Goal: Communication & Community: Answer question/provide support

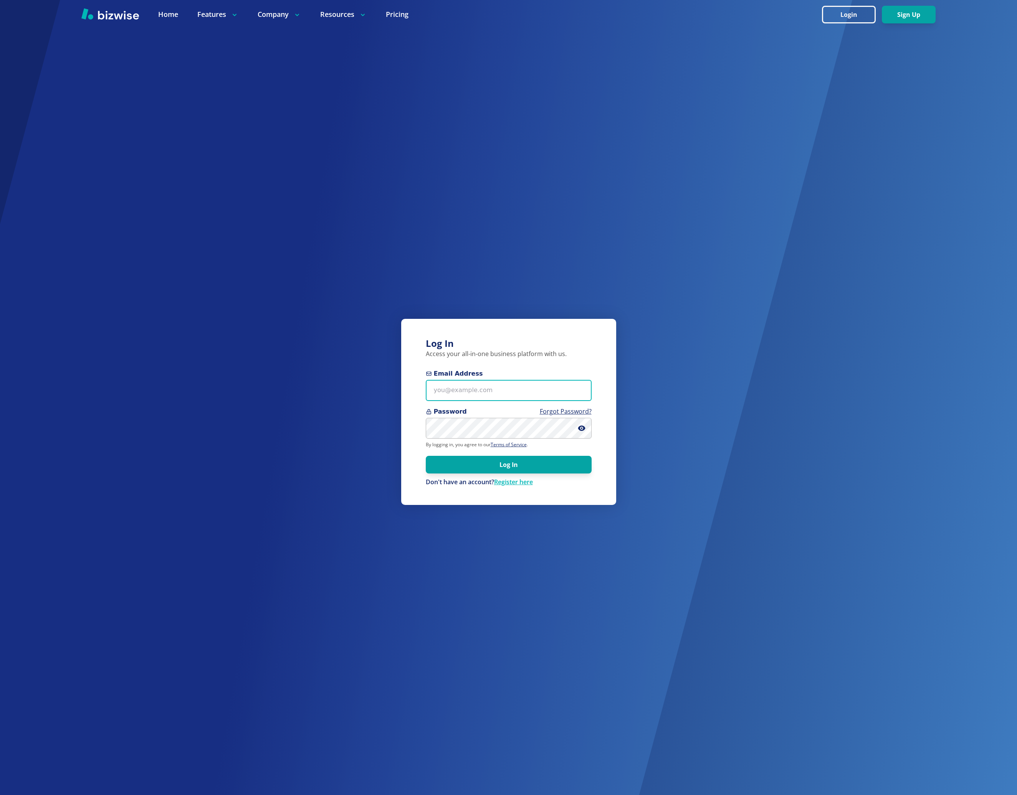
click at [508, 399] on input "Email Address" at bounding box center [509, 390] width 166 height 21
type input "bkim@bizwise.com"
click at [1016, 127] on div "Log In Access your all-in-one business platform with us. Email Address bkim@biz…" at bounding box center [508, 397] width 1017 height 795
click at [476, 468] on button "Log In" at bounding box center [509, 465] width 166 height 18
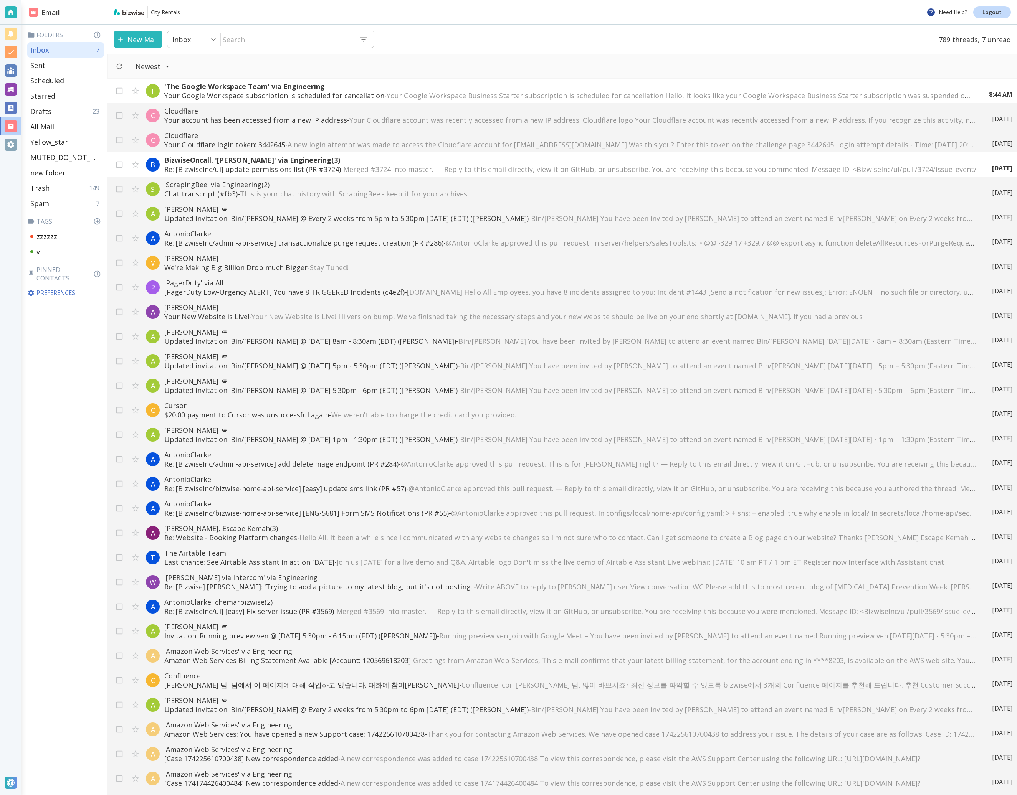
click at [730, 58] on div "Newest" at bounding box center [561, 66] width 909 height 25
click at [400, 90] on p "'The Google Workspace Team' via Engineering" at bounding box center [562, 86] width 797 height 9
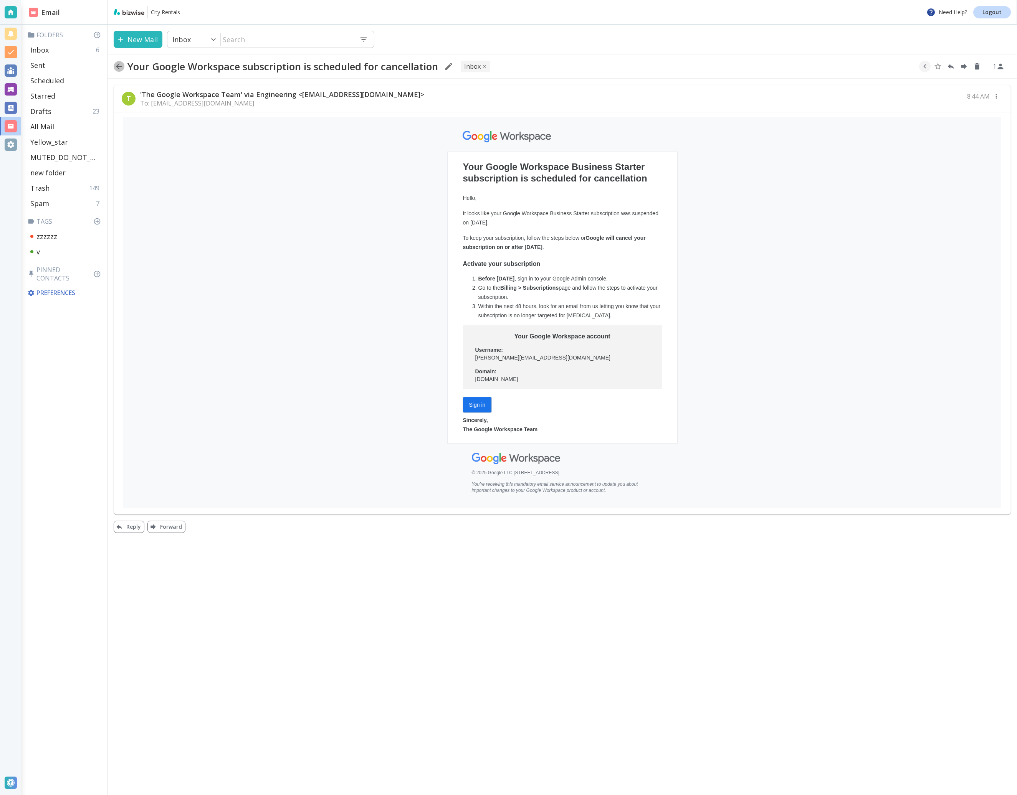
click at [121, 69] on icon "button" at bounding box center [118, 66] width 9 height 9
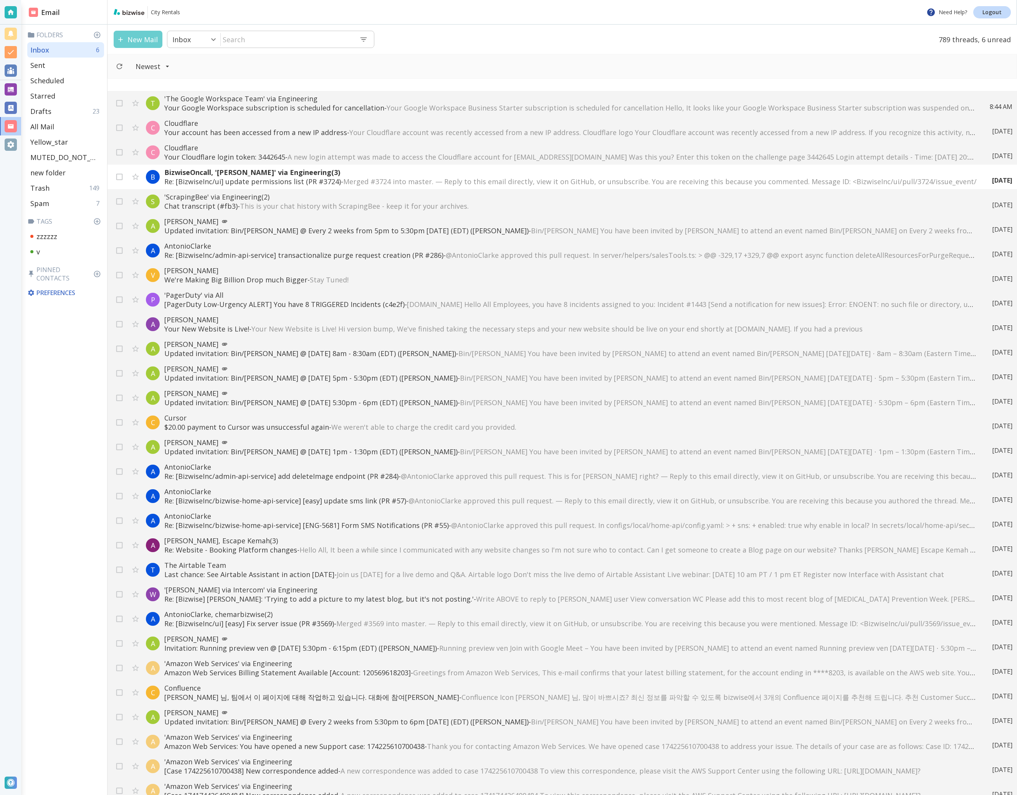
click at [146, 36] on button "New Mail" at bounding box center [138, 39] width 49 height 17
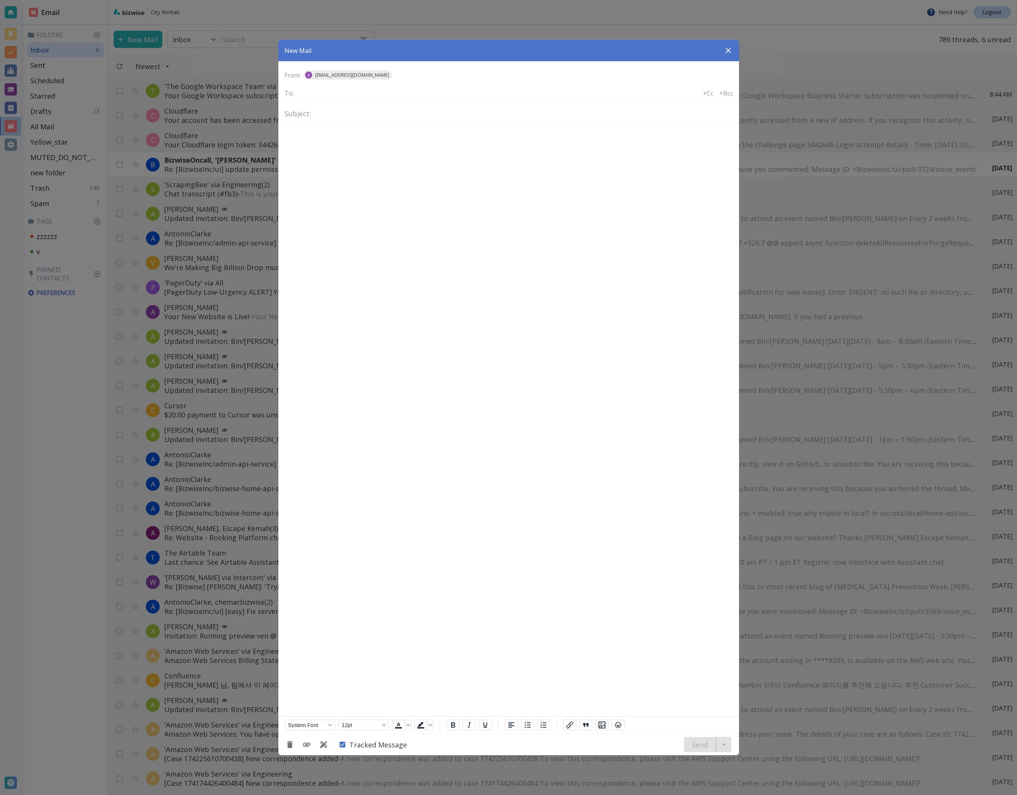
click at [392, 100] on div "To: +Cc +Bcc" at bounding box center [511, 93] width 454 height 21
click at [392, 98] on div "To: +Cc +Bcc" at bounding box center [511, 93] width 454 height 21
click at [377, 98] on div "To: +Cc +Bcc" at bounding box center [511, 93] width 454 height 21
click at [320, 94] on input "text" at bounding box center [328, 93] width 62 height 11
type input "test@webveloper.com"
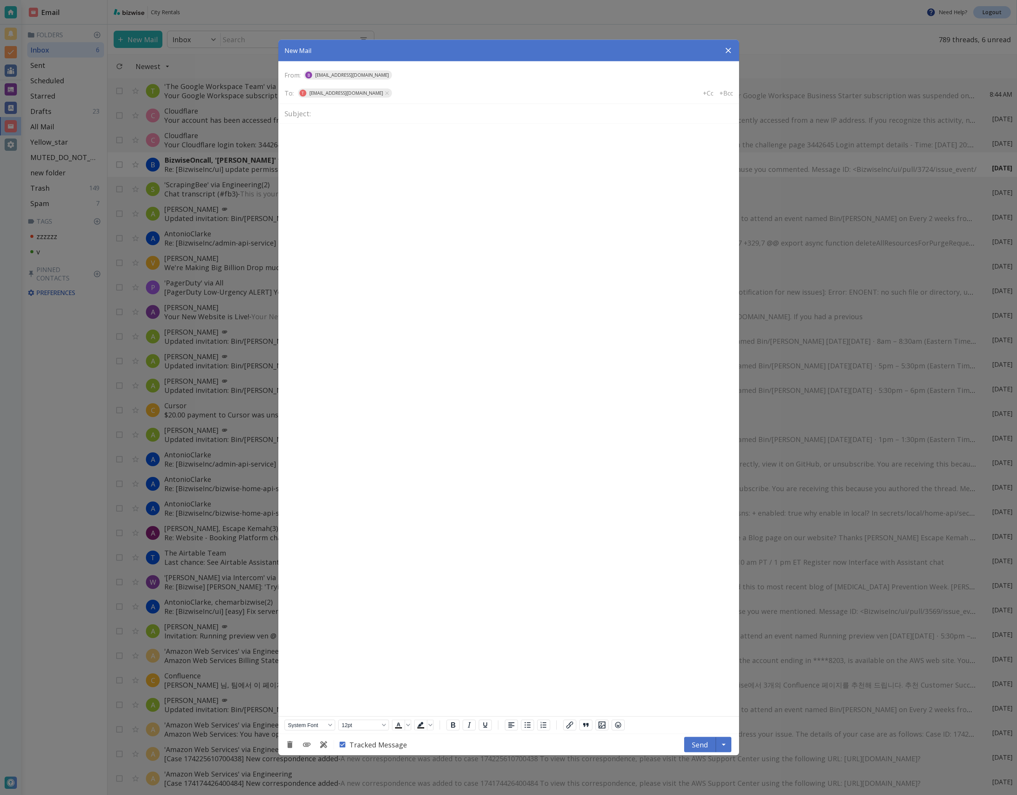
click at [476, 133] on p "Rich Text Area. Press ALT-0 for help." at bounding box center [508, 137] width 448 height 8
click at [464, 117] on input "text" at bounding box center [523, 113] width 419 height 13
type input "test"
click at [452, 144] on html at bounding box center [508, 136] width 461 height 24
click at [638, 744] on div "Tracked Message Send" at bounding box center [508, 744] width 461 height 21
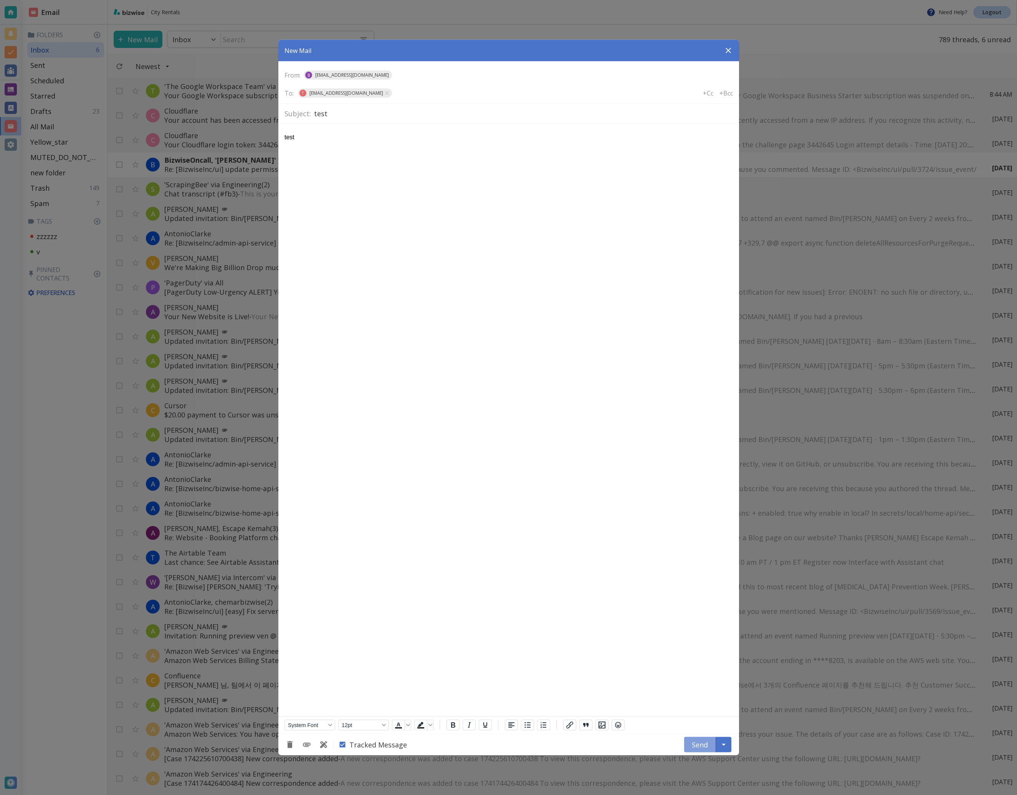
click at [702, 739] on button "Send" at bounding box center [700, 744] width 32 height 15
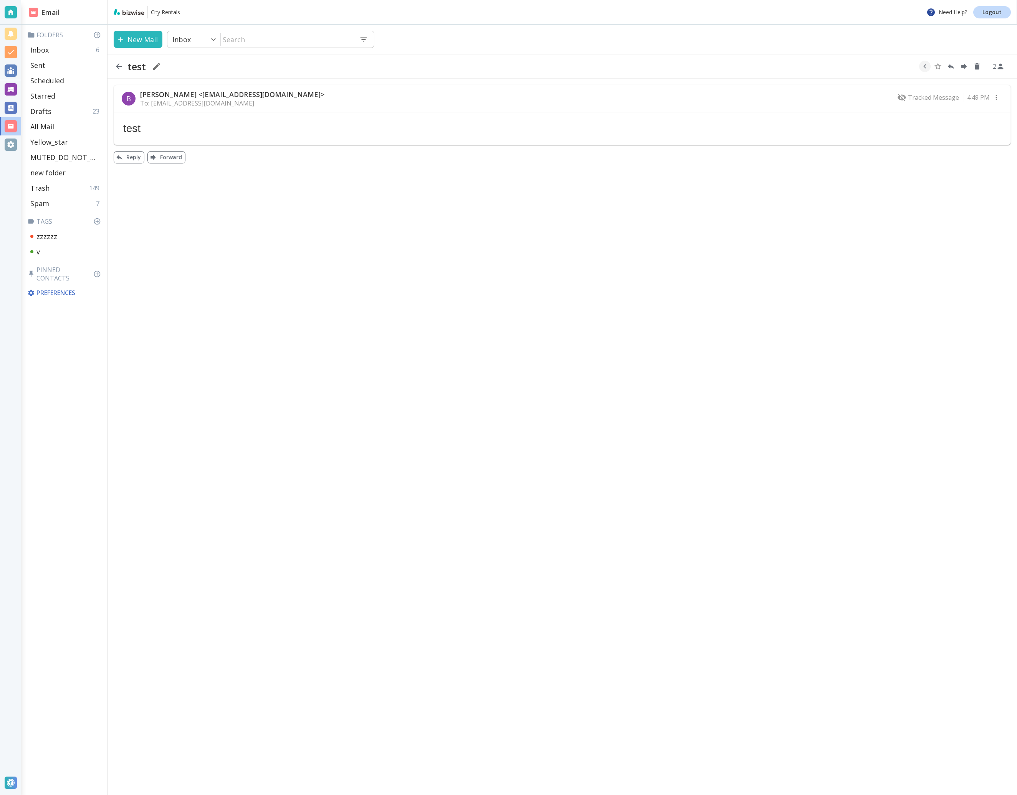
click at [584, 362] on div "New Mail Inbox 0 ​ ​ test 2 B Bin Kim <bkim@bizwise.com> To: test@webveloper.co…" at bounding box center [561, 410] width 909 height 771
click at [89, 289] on p "Preferences" at bounding box center [64, 293] width 75 height 8
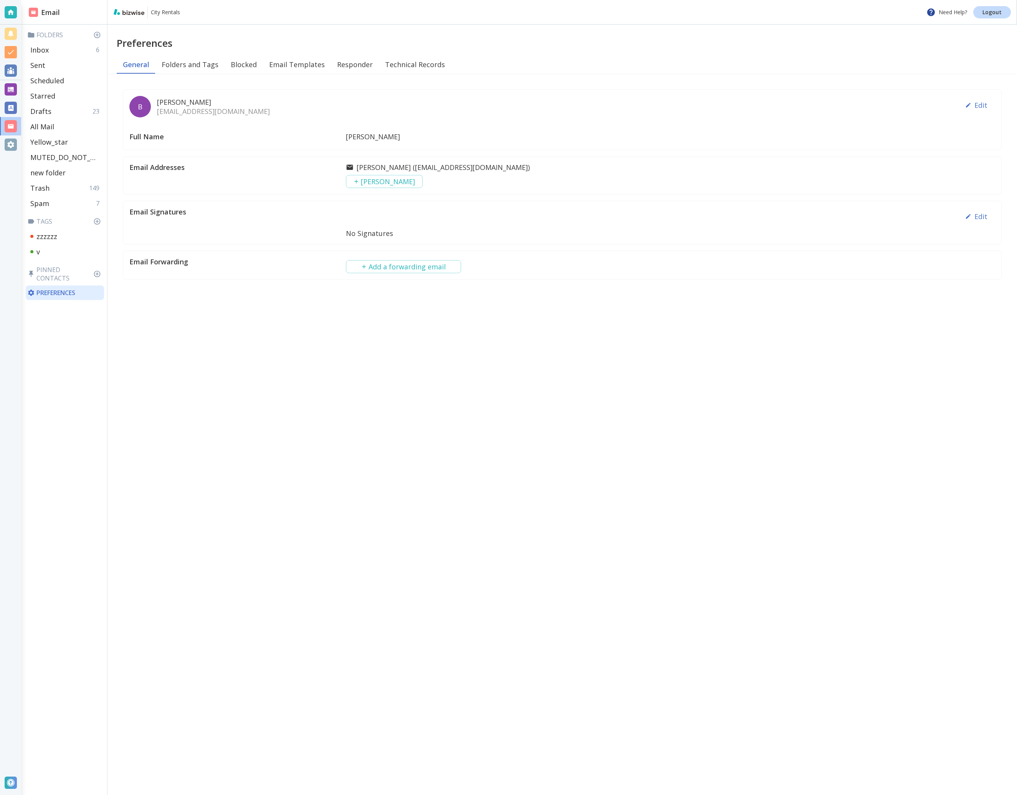
click at [590, 353] on div "Preferences General Folders and Tags Blocked Email Templates Responder Technica…" at bounding box center [561, 410] width 909 height 771
click at [710, 436] on div "Preferences General Folders and Tags Blocked Email Templates Responder Technica…" at bounding box center [561, 410] width 909 height 771
click at [212, 72] on button "Folders and Tags" at bounding box center [189, 64] width 69 height 18
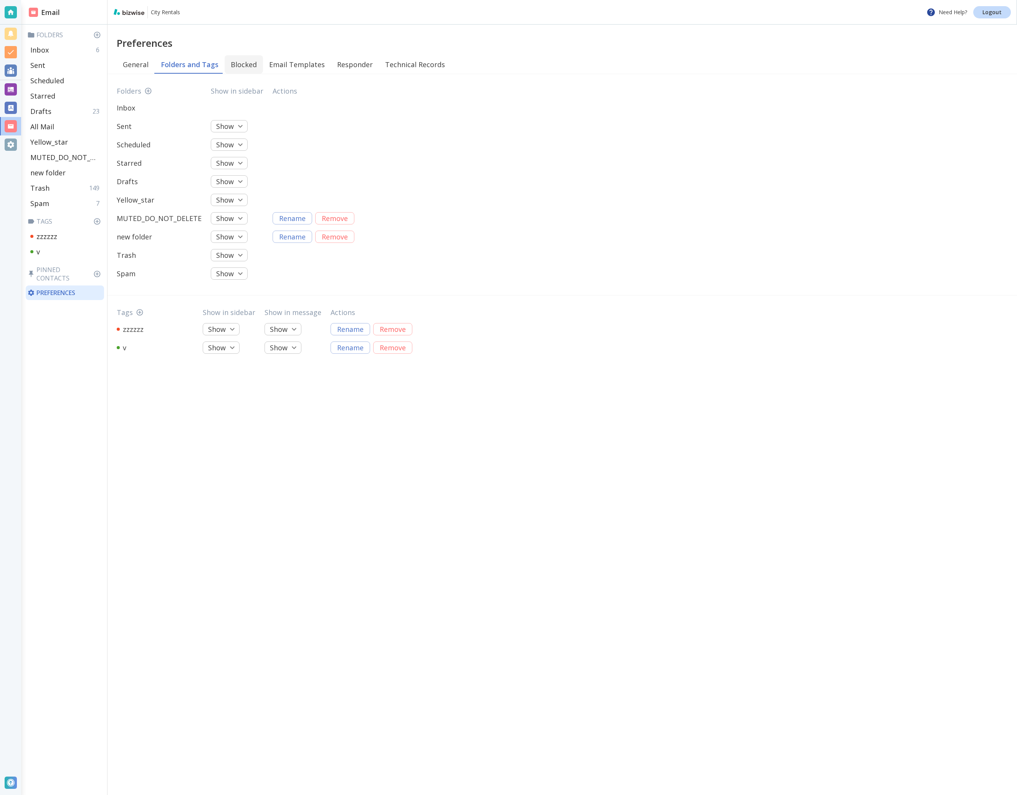
click at [235, 58] on button "Blocked" at bounding box center [244, 64] width 38 height 18
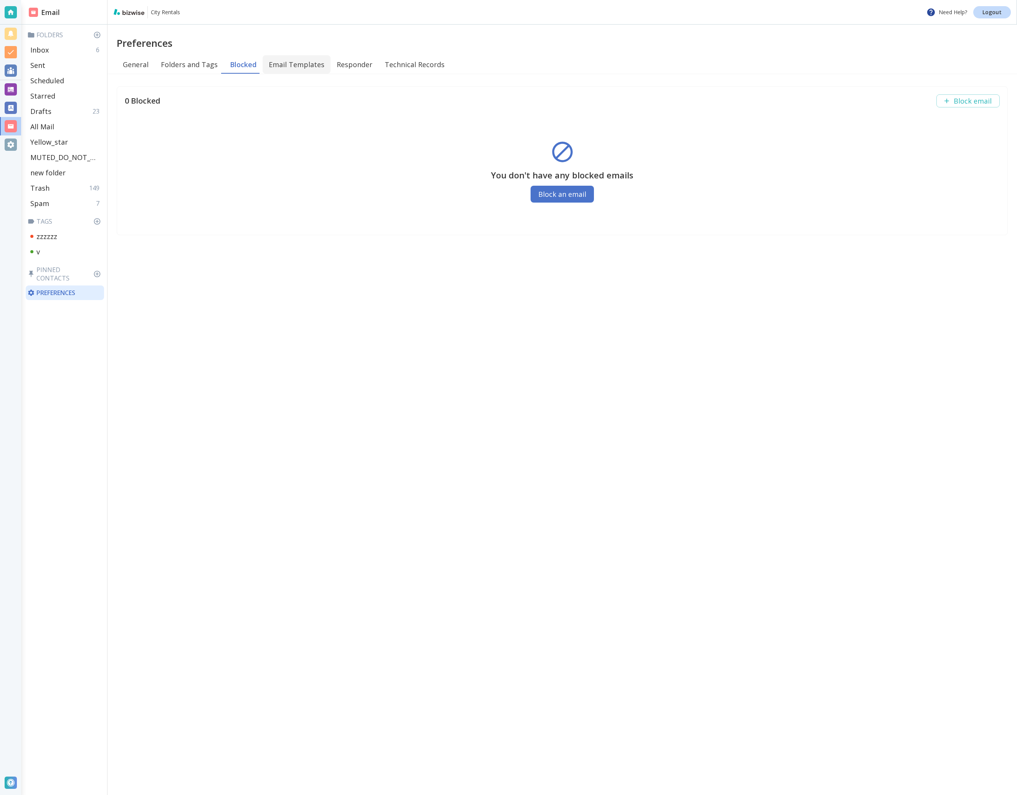
click at [276, 59] on button "Email Templates" at bounding box center [297, 64] width 68 height 18
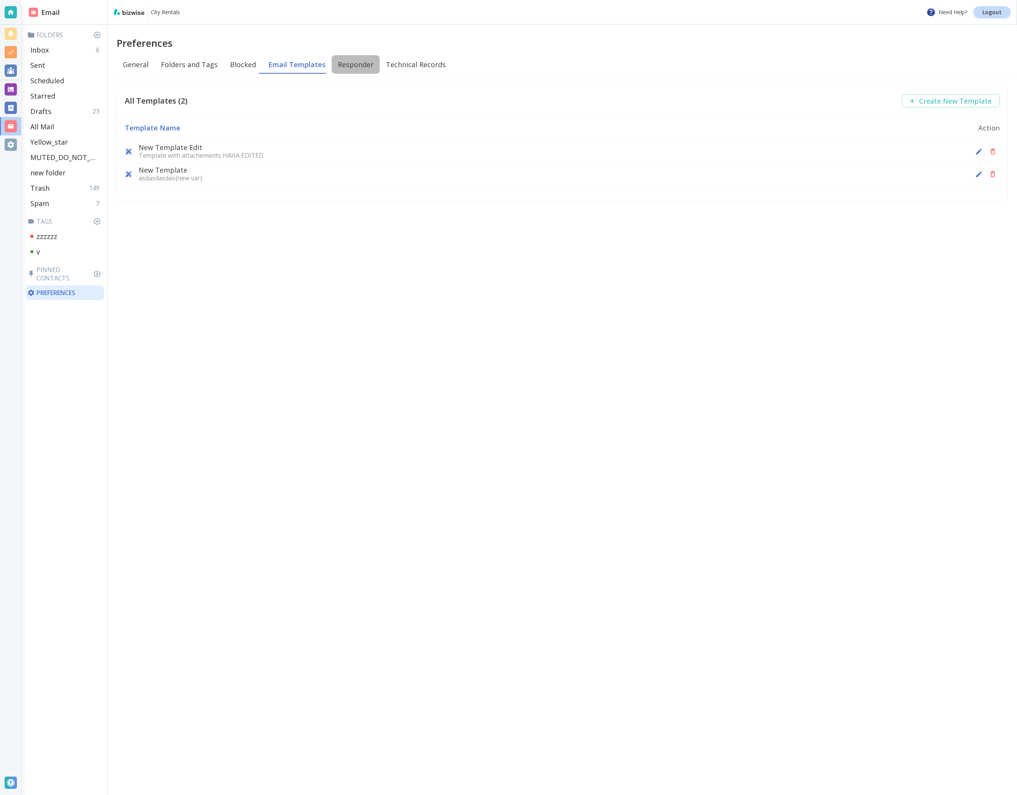
click at [340, 64] on button "Responder" at bounding box center [356, 64] width 48 height 18
click at [407, 66] on button "Technical Records" at bounding box center [414, 64] width 72 height 18
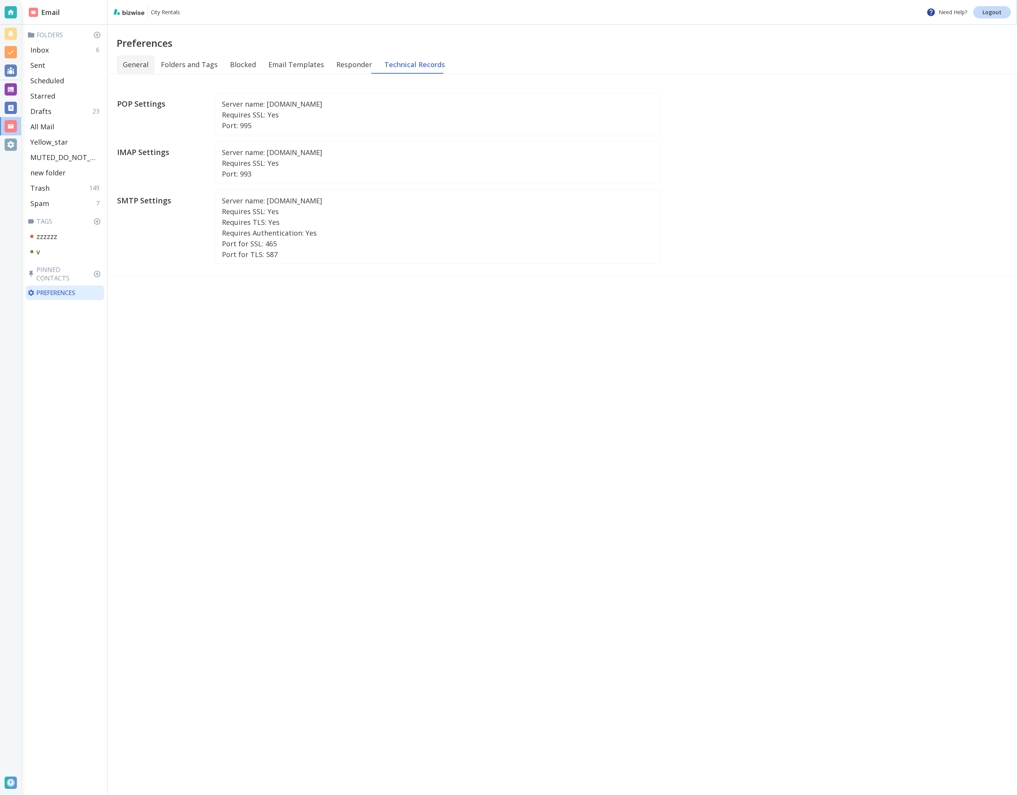
click at [146, 66] on button "General" at bounding box center [136, 64] width 38 height 18
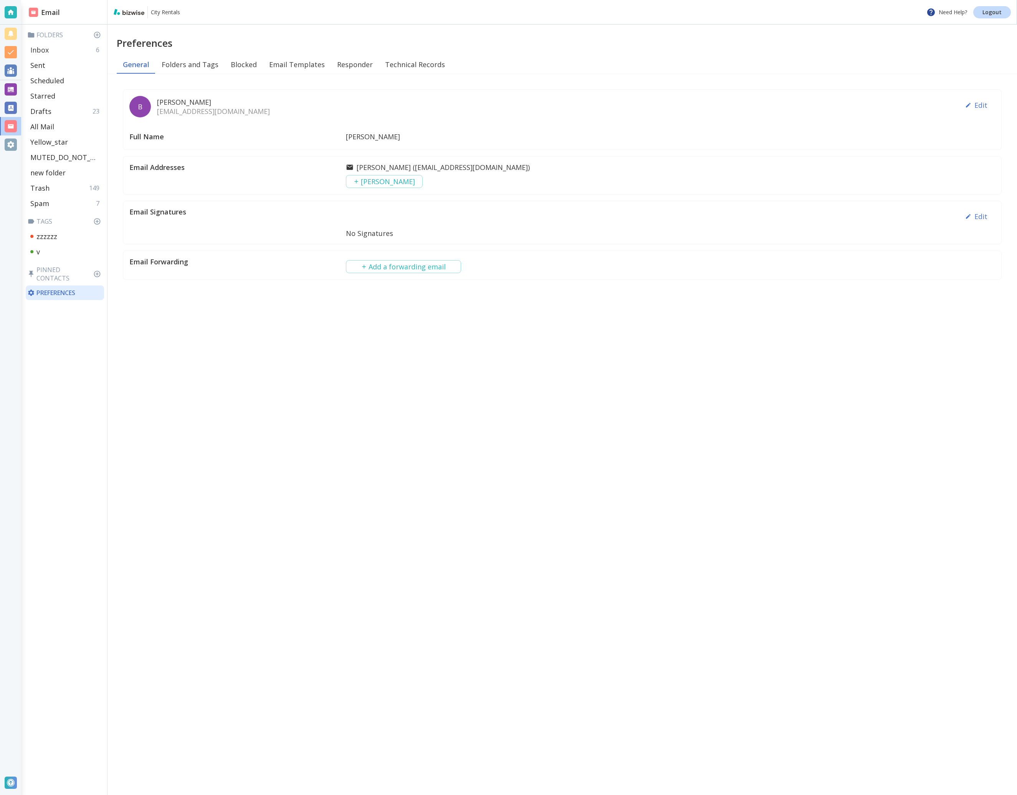
click at [44, 50] on p "Inbox" at bounding box center [39, 49] width 18 height 9
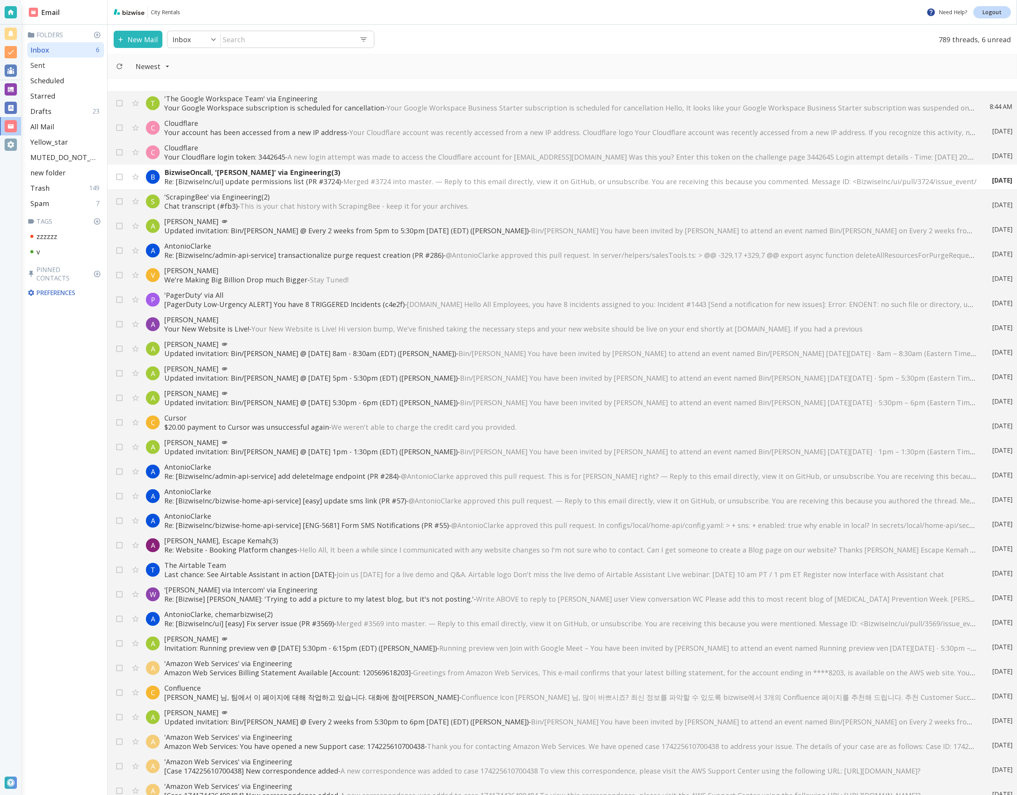
click at [50, 61] on div "Sent" at bounding box center [65, 65] width 77 height 15
type input "1"
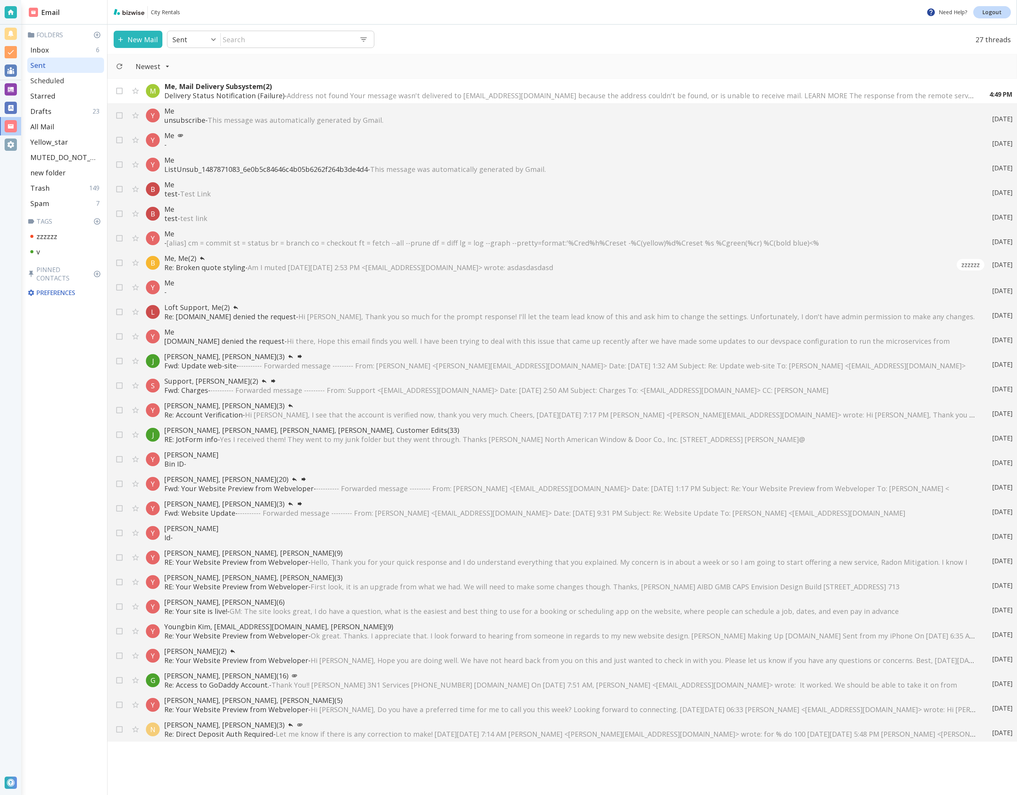
click at [68, 79] on div "Scheduled" at bounding box center [65, 80] width 77 height 15
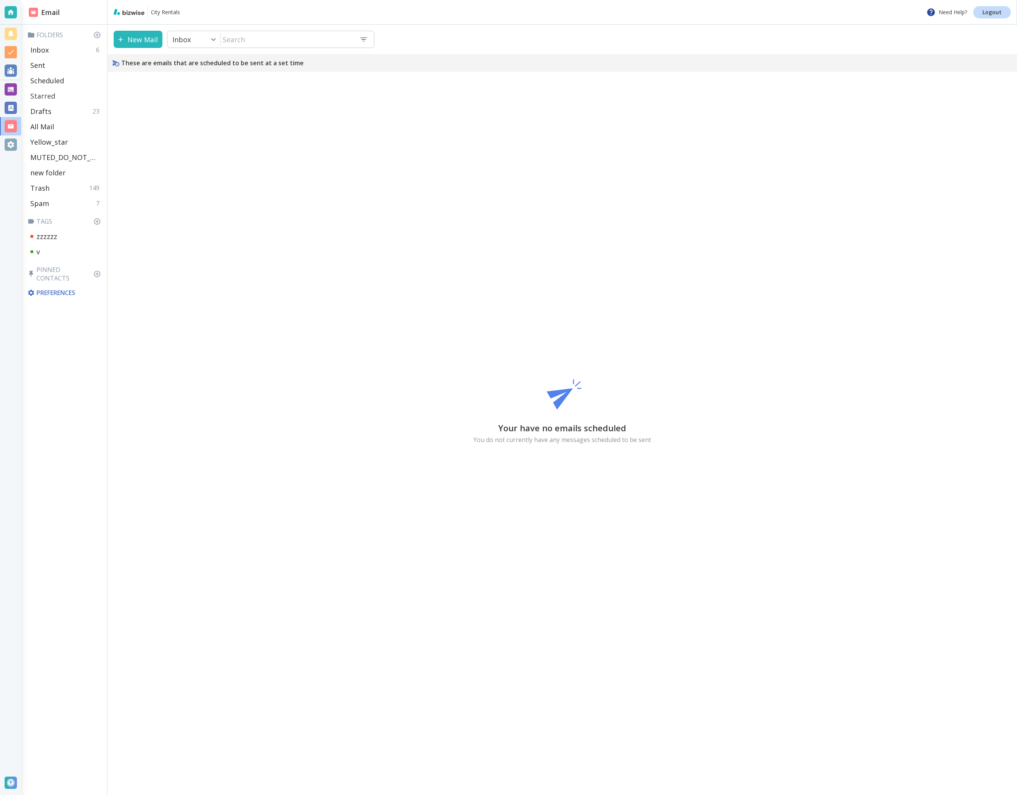
click at [77, 93] on div "Starred" at bounding box center [65, 95] width 77 height 15
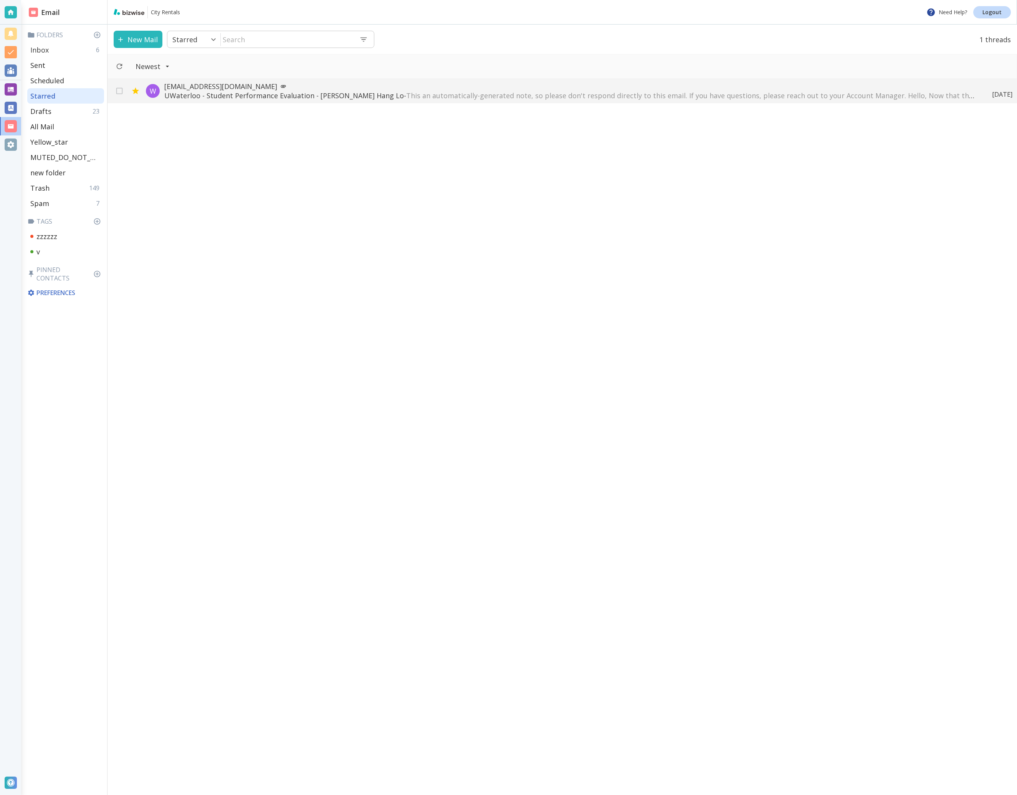
click at [45, 45] on div "Inbox 6" at bounding box center [65, 49] width 77 height 15
type input "0"
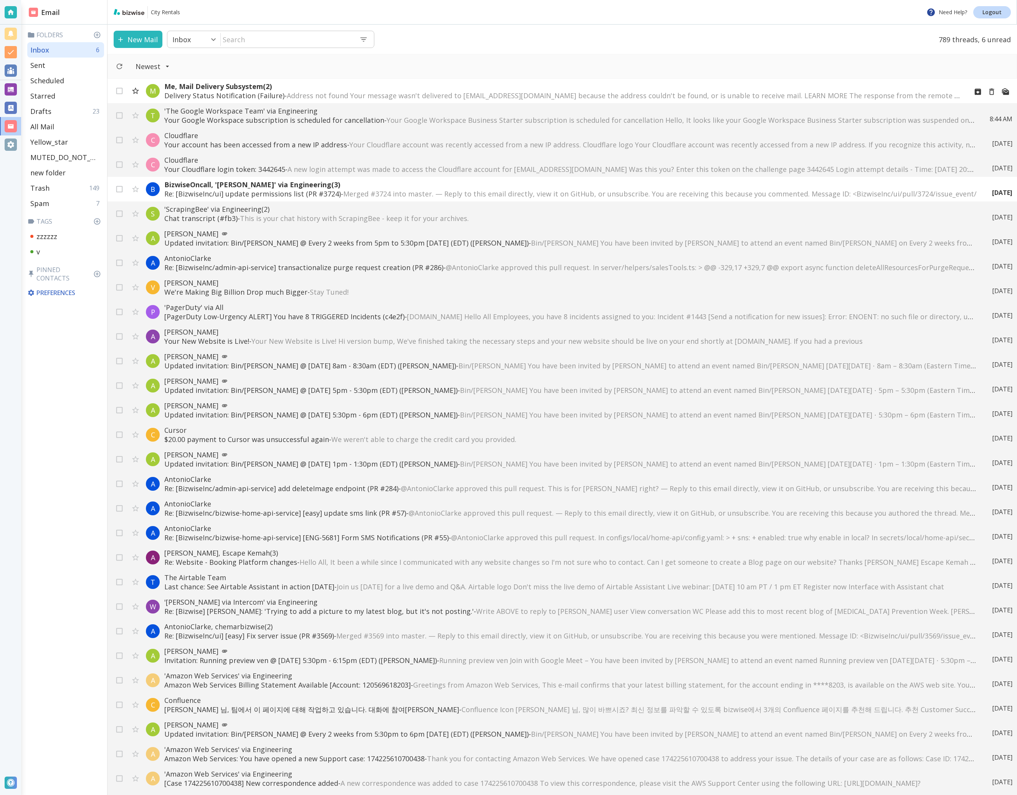
click at [134, 93] on input "checkbox" at bounding box center [135, 92] width 15 height 15
click at [55, 47] on div "Inbox 7" at bounding box center [65, 49] width 77 height 15
click at [126, 45] on button "New Mail" at bounding box center [138, 39] width 49 height 17
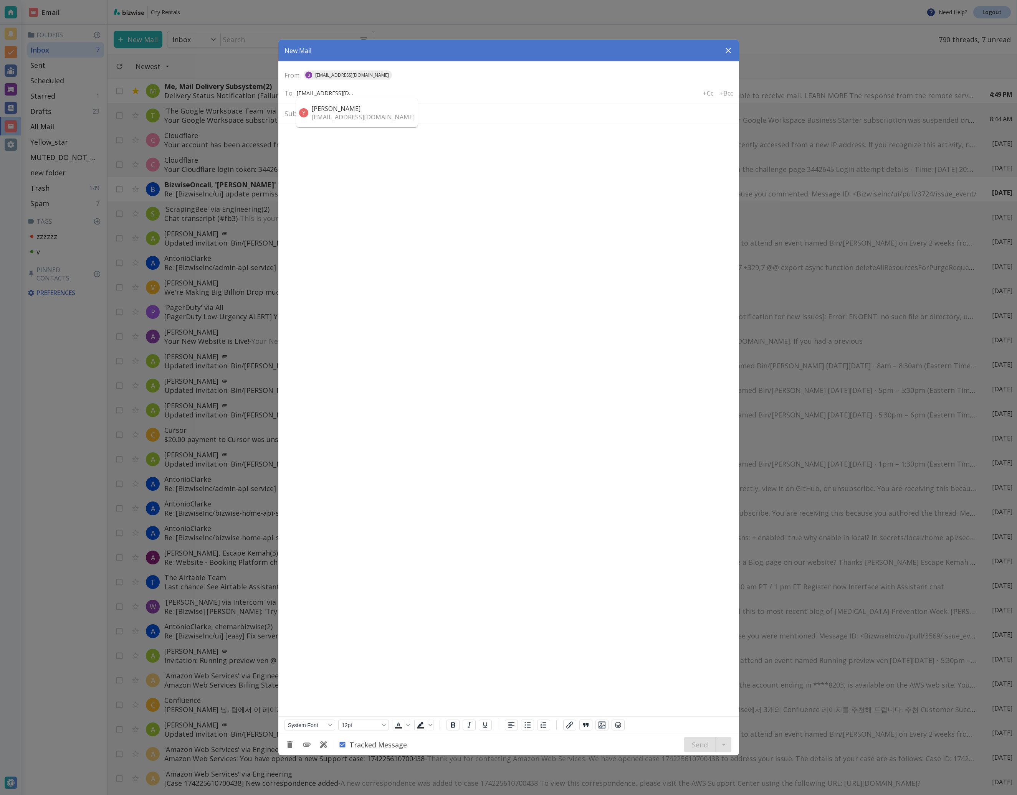
type input "[EMAIL_ADDRESS][DOMAIN_NAME]"
click at [335, 110] on input "text" at bounding box center [523, 113] width 419 height 13
type input "Reply Test"
click at [374, 147] on html at bounding box center [508, 136] width 461 height 24
click at [698, 749] on button "Send" at bounding box center [700, 744] width 32 height 15
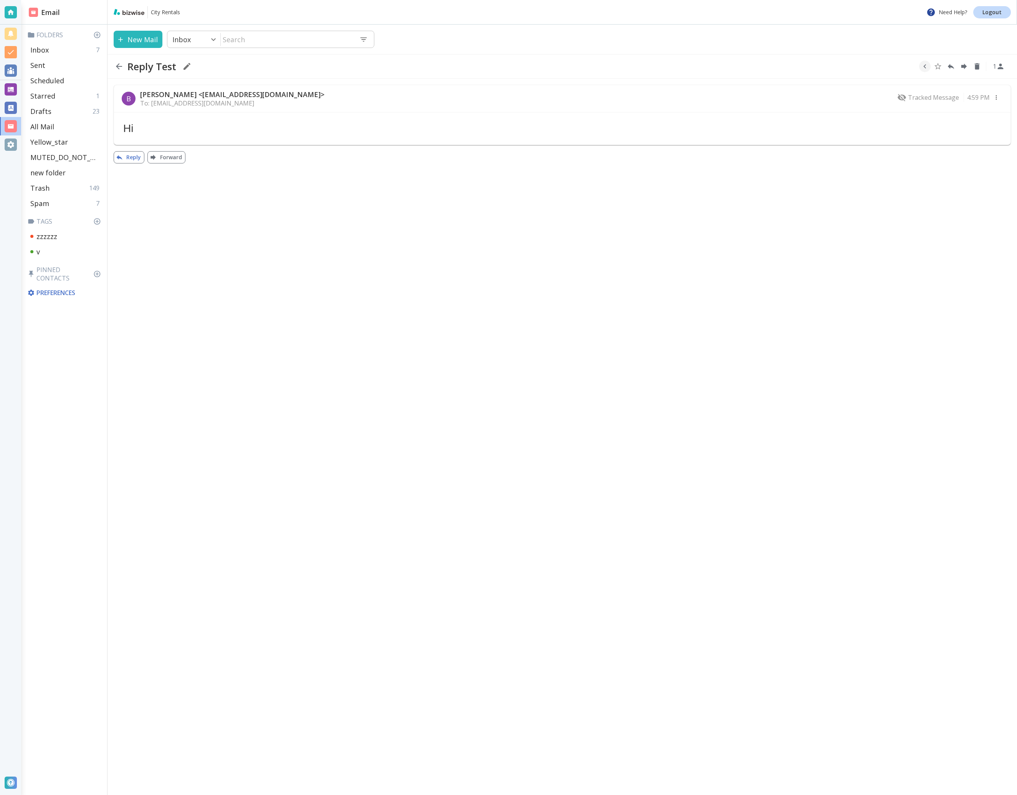
click at [127, 159] on button "Reply" at bounding box center [129, 157] width 31 height 12
click at [202, 219] on html at bounding box center [562, 207] width 896 height 24
click at [218, 219] on html at bounding box center [562, 207] width 896 height 24
click at [226, 219] on html at bounding box center [562, 207] width 896 height 24
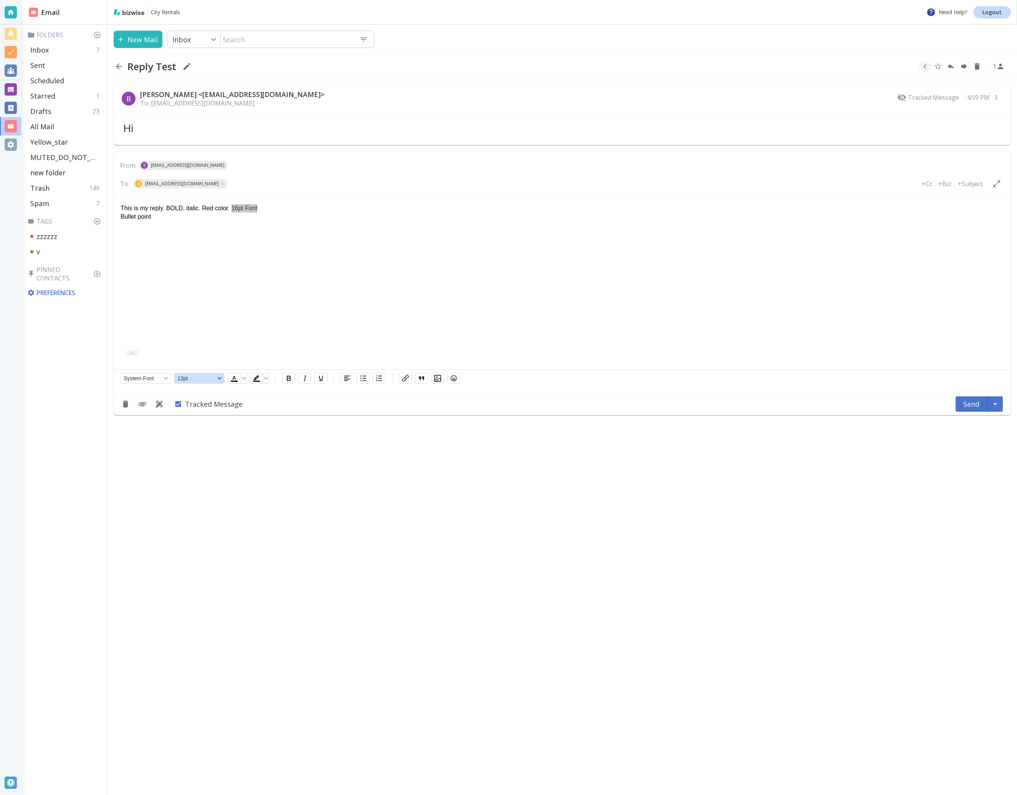
click at [205, 377] on span "12pt" at bounding box center [196, 378] width 38 height 6
click at [200, 339] on div "18pt" at bounding box center [195, 340] width 31 height 9
click at [276, 208] on p "This is my reply. BOLD. italic. Red color. 16pt Font" at bounding box center [562, 208] width 883 height 8
click at [366, 236] on html "This is my reply. BOLD. italic. Red color. 18pt Font. Hyperlink to Bizwise. Bul…" at bounding box center [562, 215] width 896 height 41
copy body "This is my reply. BOLD. italic. Red color. 18pt Font. Hyperlink to Bizwise."
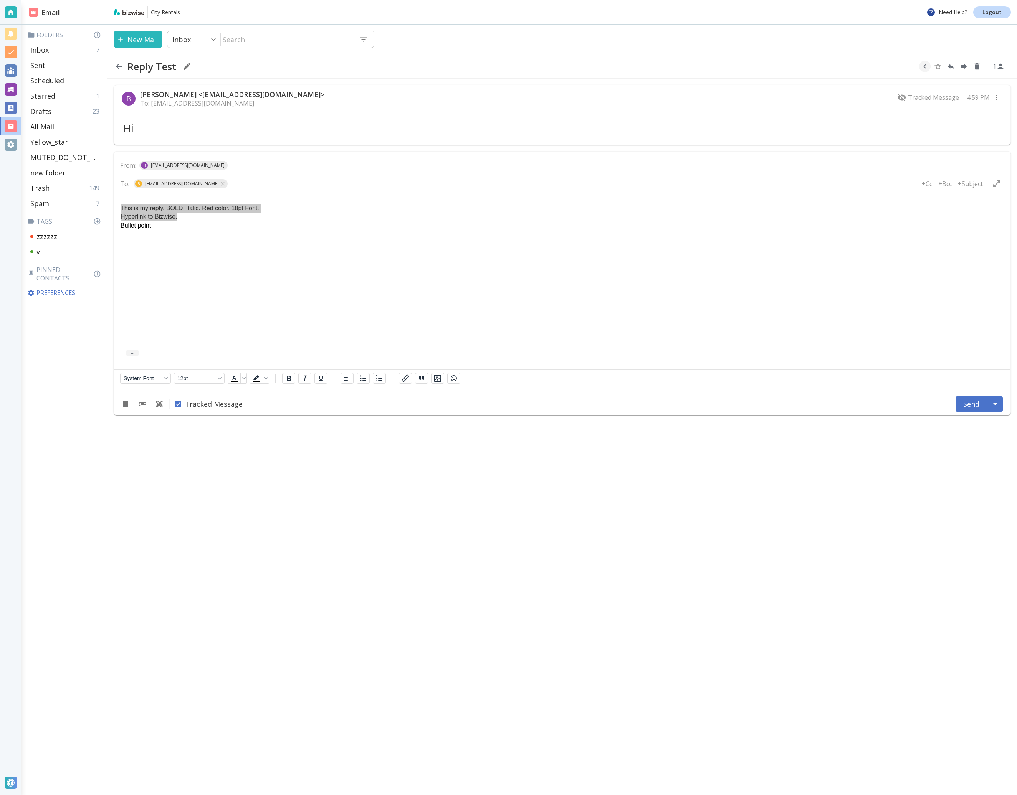
click at [965, 403] on button "Send" at bounding box center [971, 404] width 32 height 15
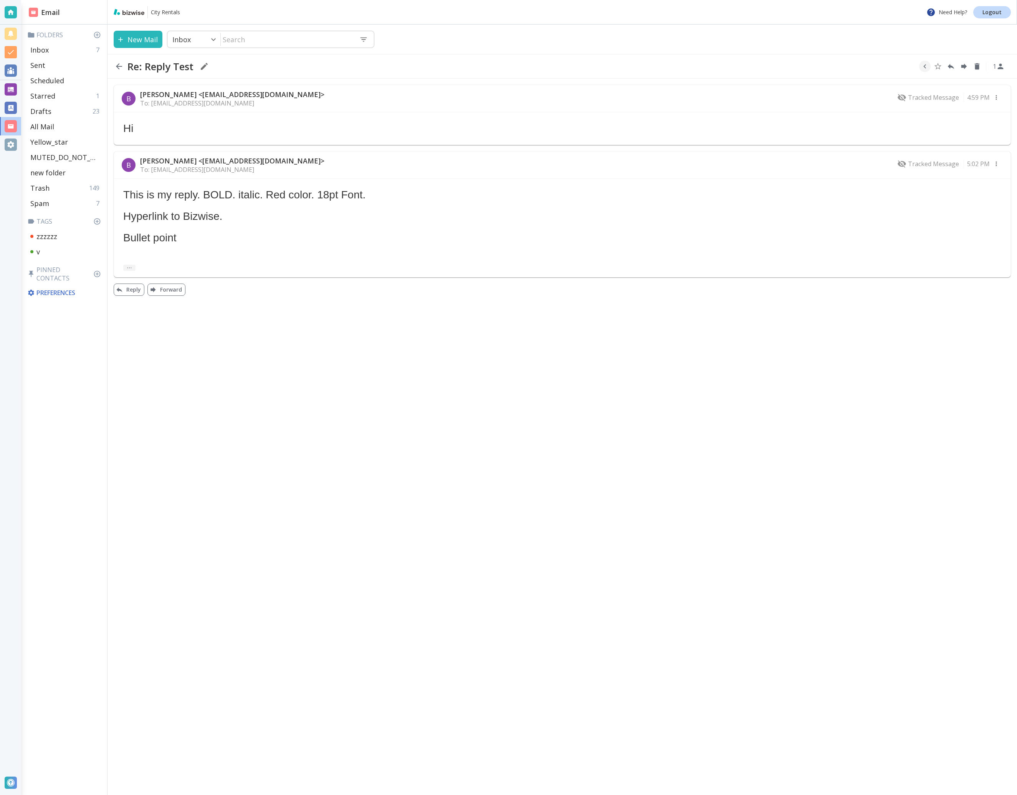
click at [124, 67] on button "button" at bounding box center [119, 66] width 11 height 11
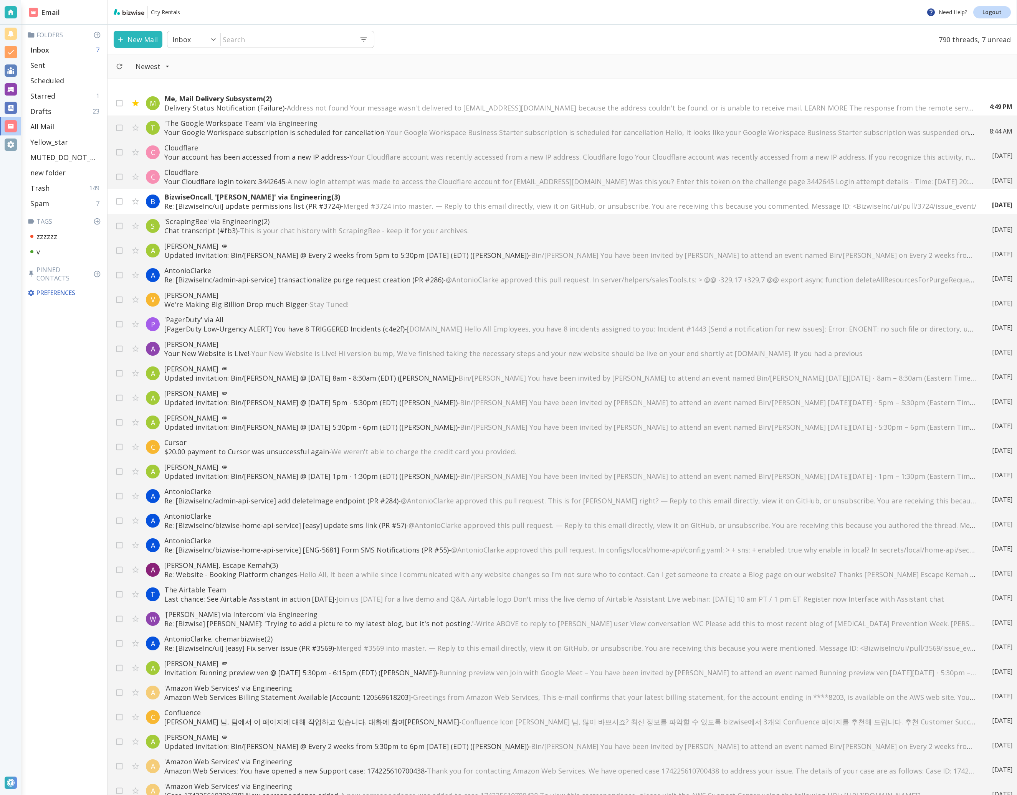
click at [48, 54] on p "Inbox" at bounding box center [39, 49] width 19 height 9
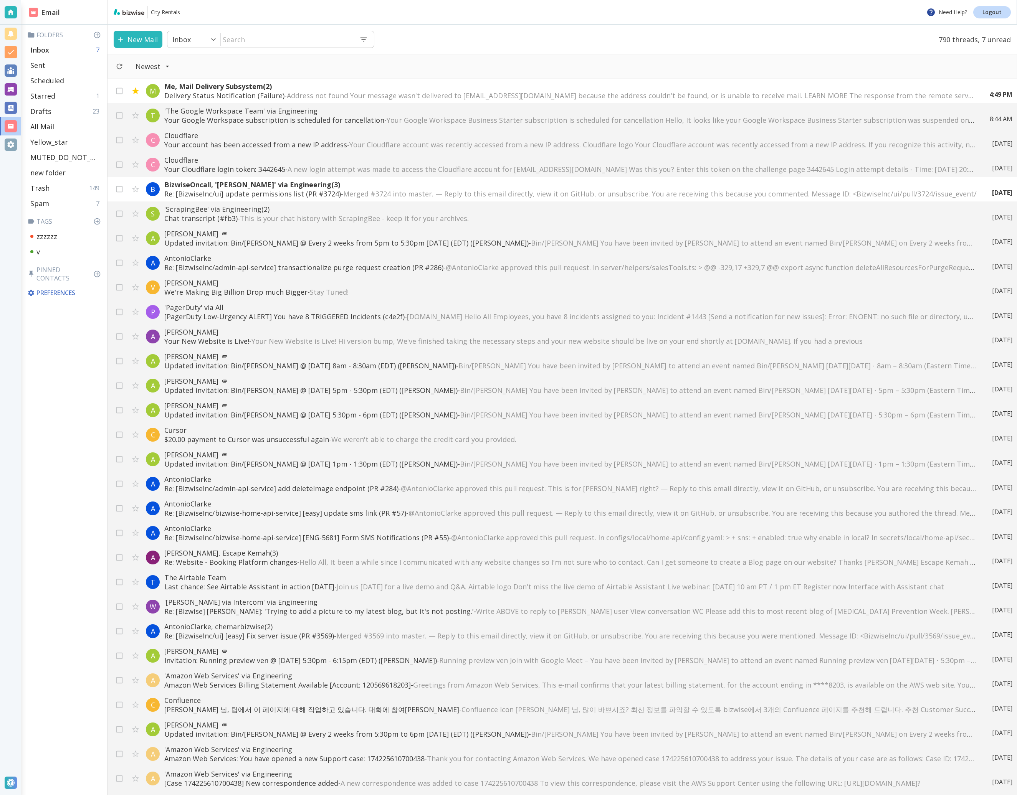
click at [69, 51] on div "Inbox 7" at bounding box center [65, 49] width 77 height 15
click at [63, 65] on div "Sent" at bounding box center [65, 65] width 77 height 15
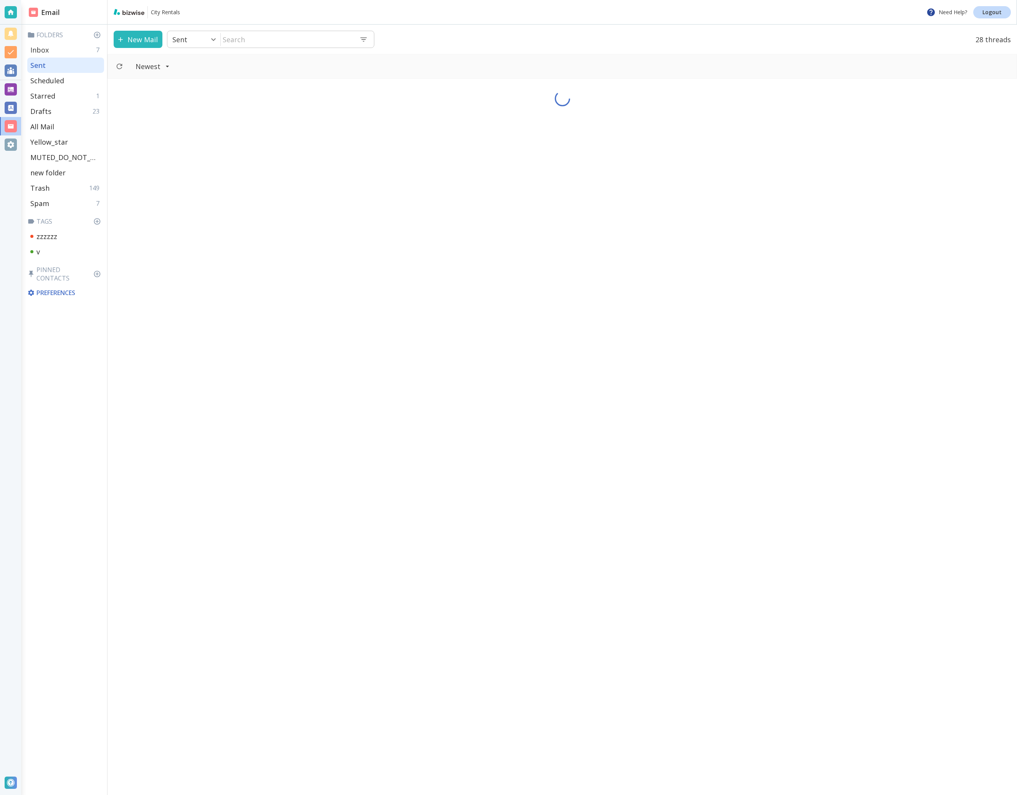
click at [72, 50] on div "Inbox 7" at bounding box center [65, 49] width 77 height 15
type input "0"
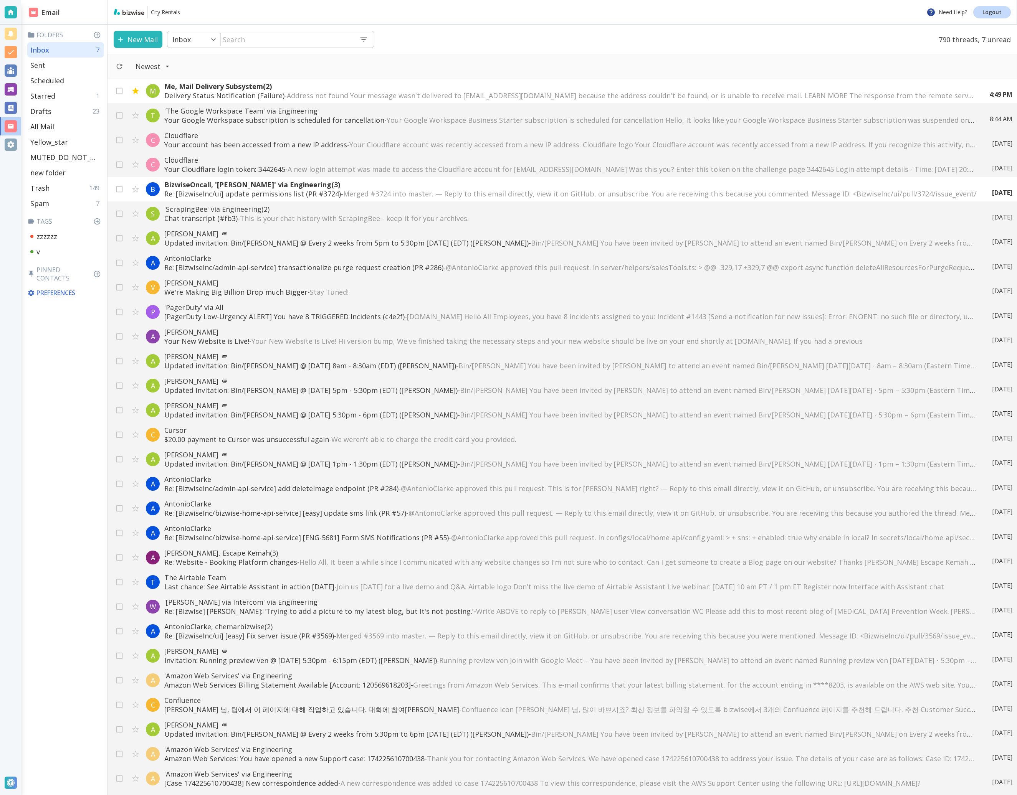
click at [79, 69] on div "Sent" at bounding box center [65, 65] width 77 height 15
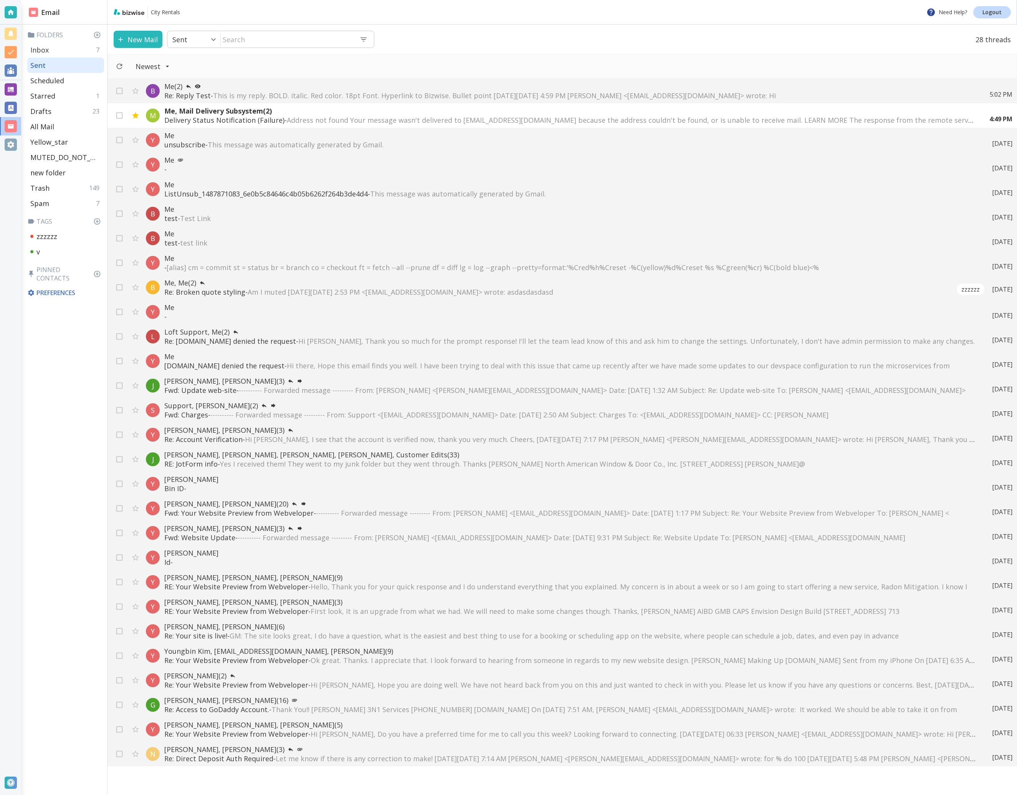
click at [58, 49] on div "Inbox 7" at bounding box center [65, 49] width 77 height 15
type input "0"
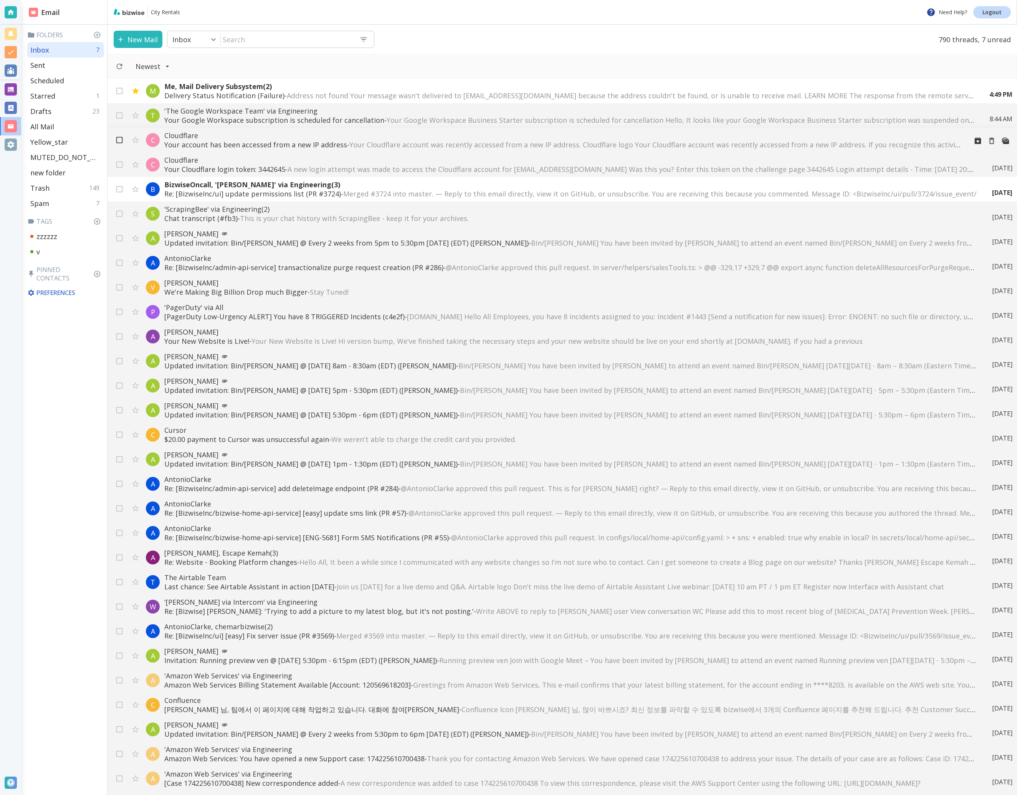
click at [121, 141] on input "checkbox" at bounding box center [119, 141] width 15 height 15
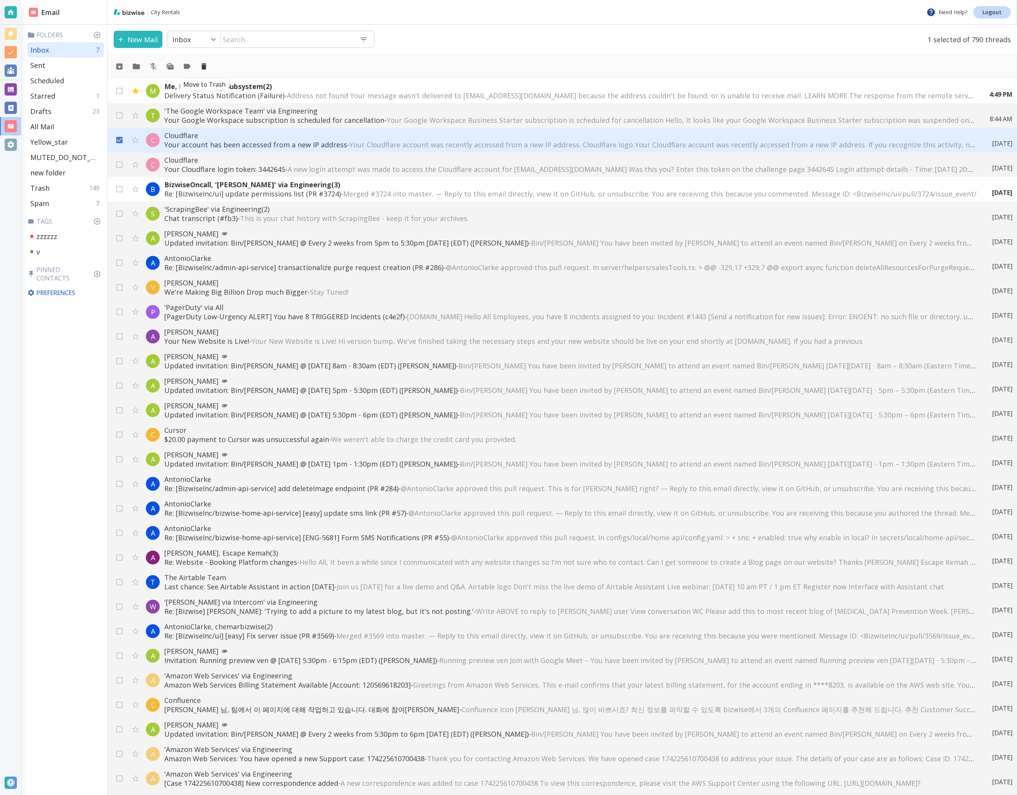
click at [208, 68] on icon "Move to Trash" at bounding box center [204, 66] width 8 height 8
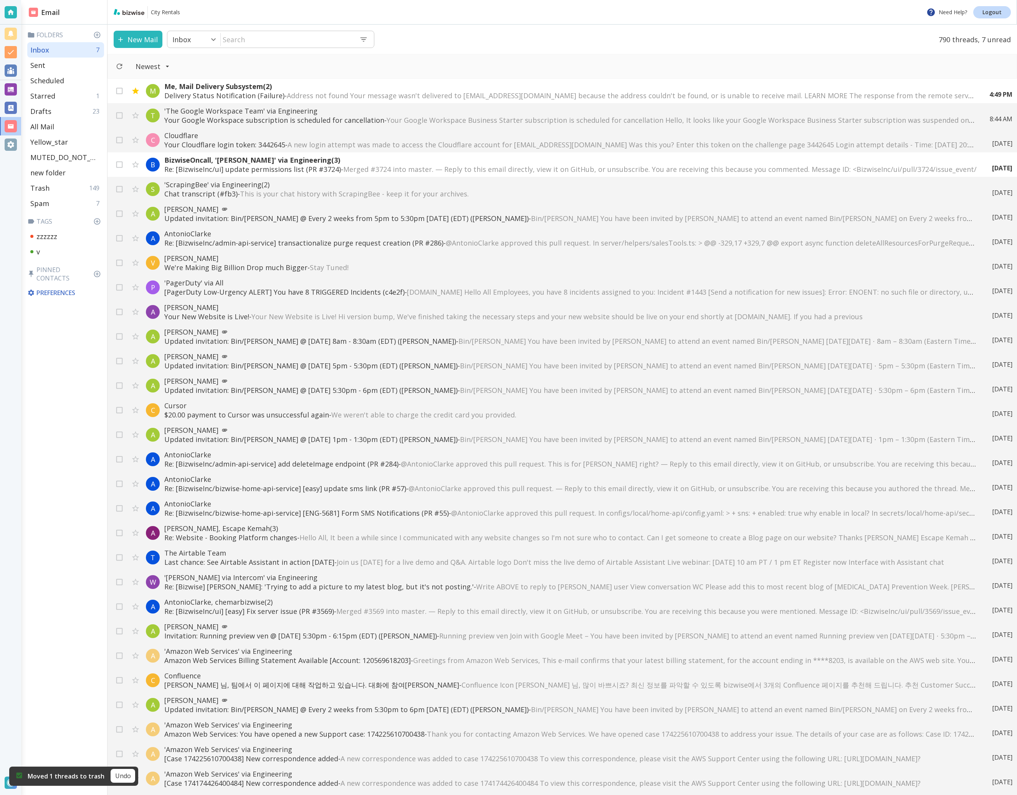
click at [55, 426] on div "Email Folders Inbox 7 Sent Scheduled Starred 1 Drafts 23 All Mail Yellow_star M…" at bounding box center [64, 397] width 86 height 795
click at [119, 137] on input "checkbox" at bounding box center [119, 141] width 15 height 15
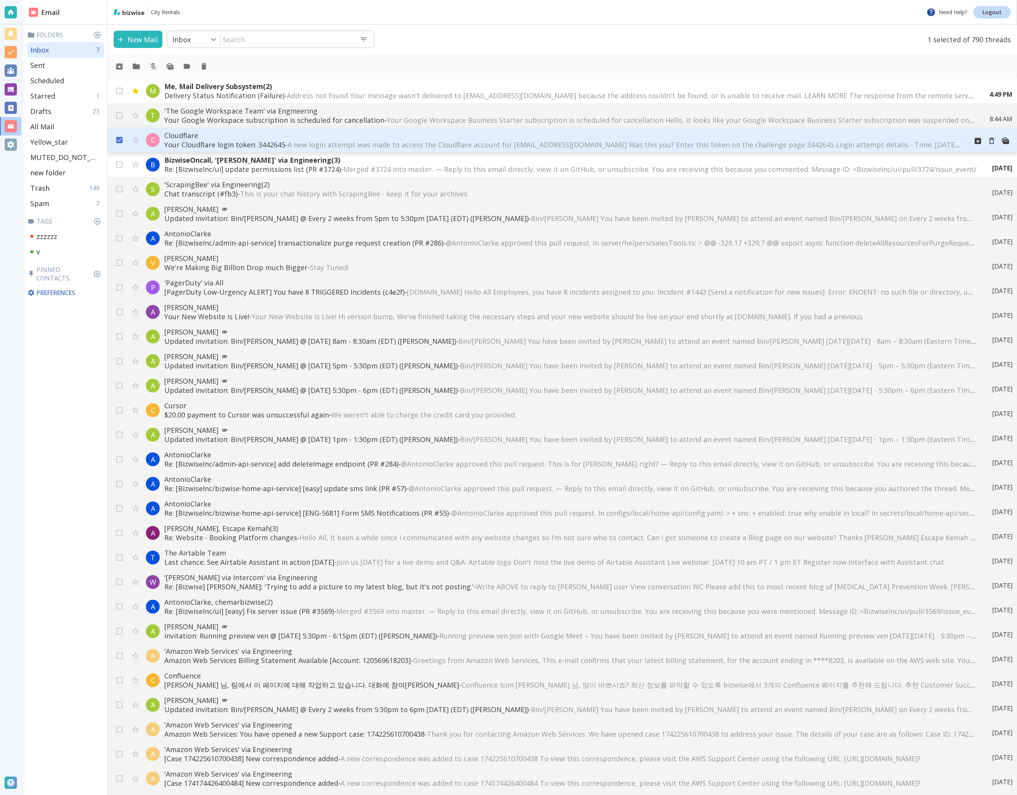
click at [271, 141] on p "Your Cloudflare login token: 3442645 - A new login attempt was made to access t…" at bounding box center [562, 144] width 797 height 9
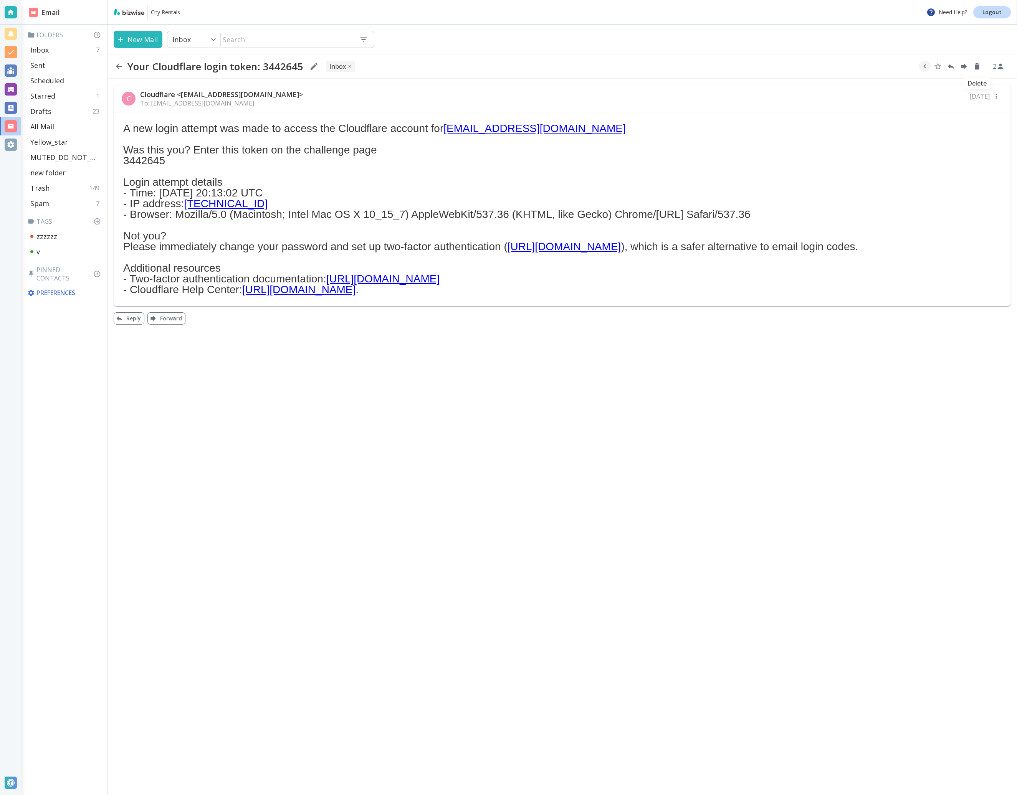
click at [980, 66] on icon "Delete" at bounding box center [977, 66] width 8 height 8
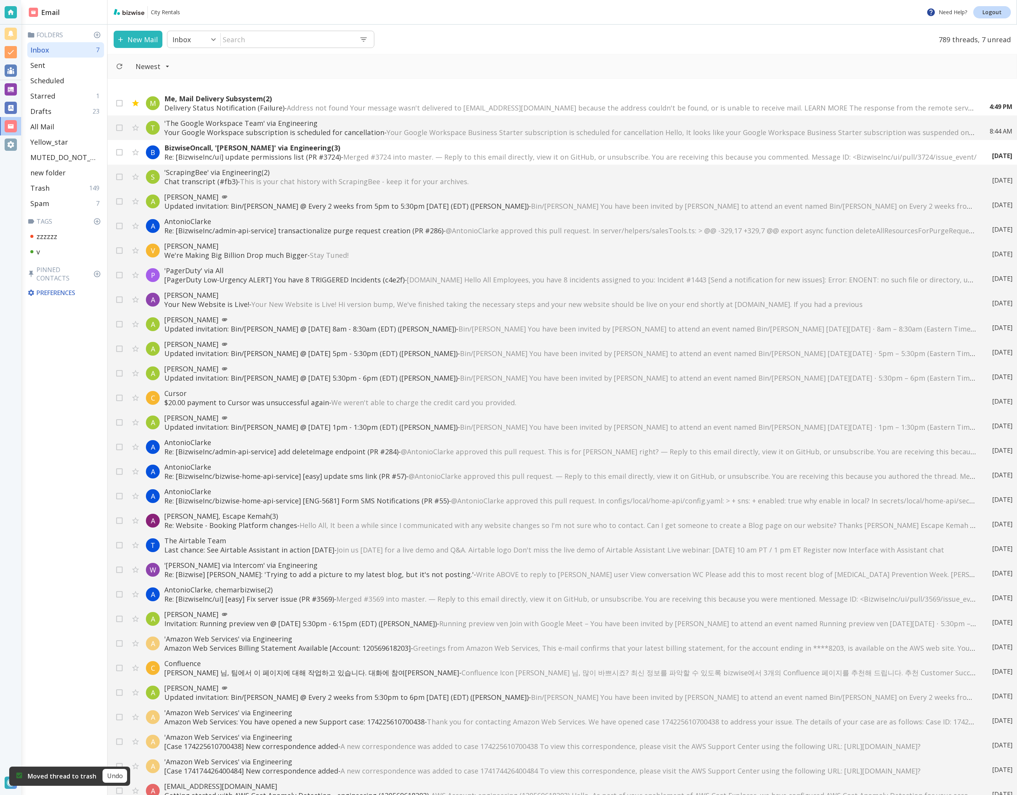
click at [79, 508] on div "Email Folders Inbox 7 Sent Scheduled Starred 1 Drafts 23 All Mail Yellow_star M…" at bounding box center [64, 397] width 86 height 795
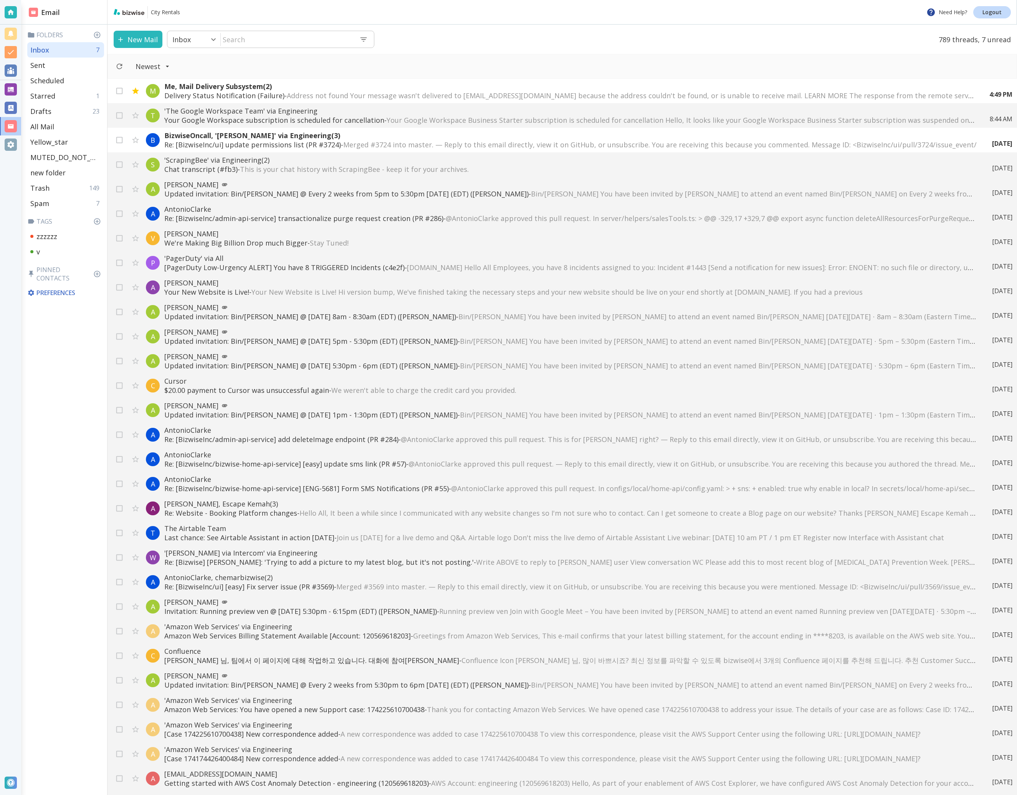
click at [56, 289] on p "Preferences" at bounding box center [64, 293] width 75 height 8
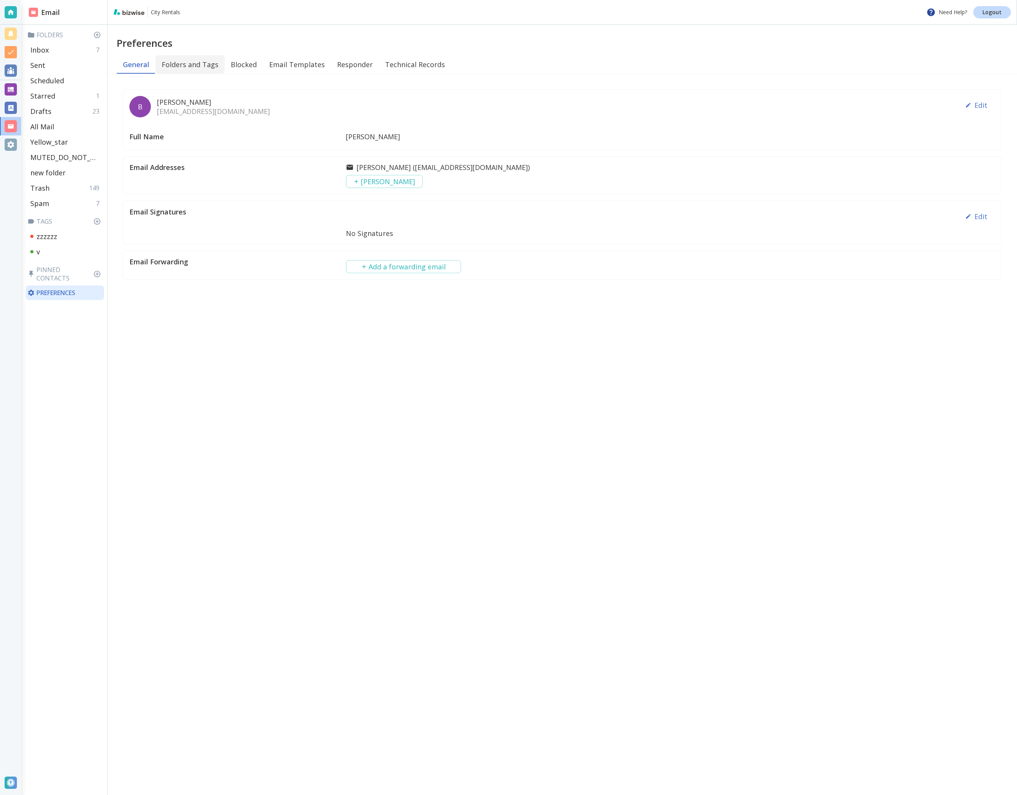
click at [213, 62] on button "Folders and Tags" at bounding box center [189, 64] width 69 height 18
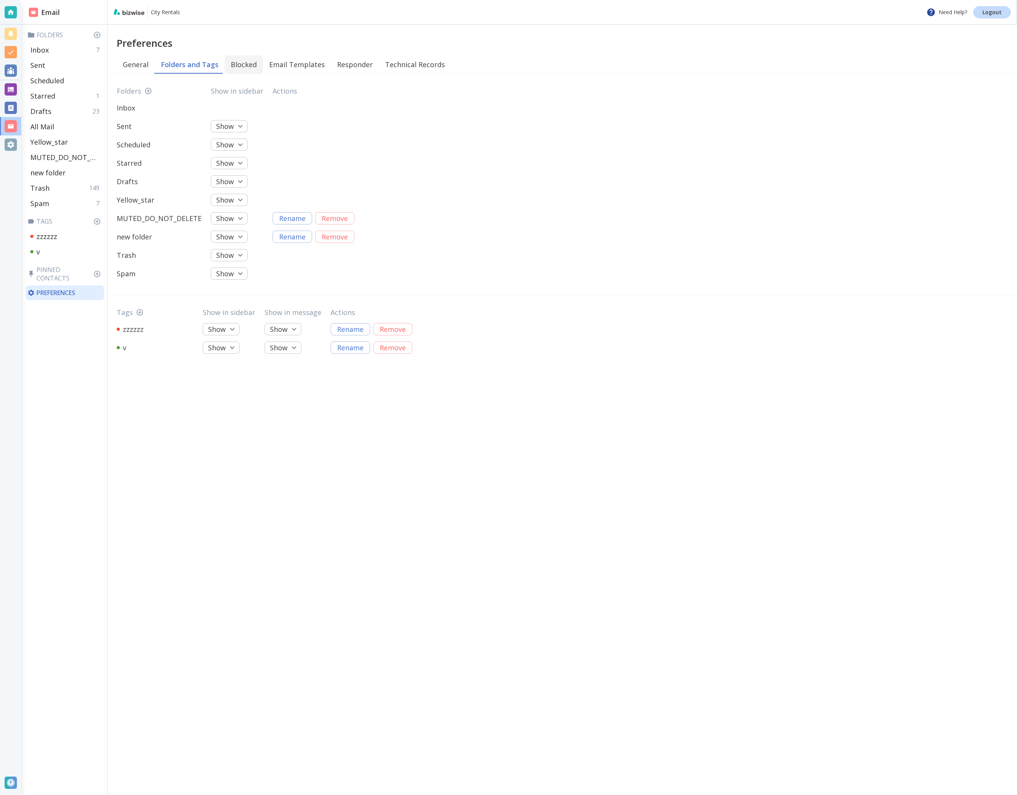
click at [250, 65] on button "Blocked" at bounding box center [244, 64] width 38 height 18
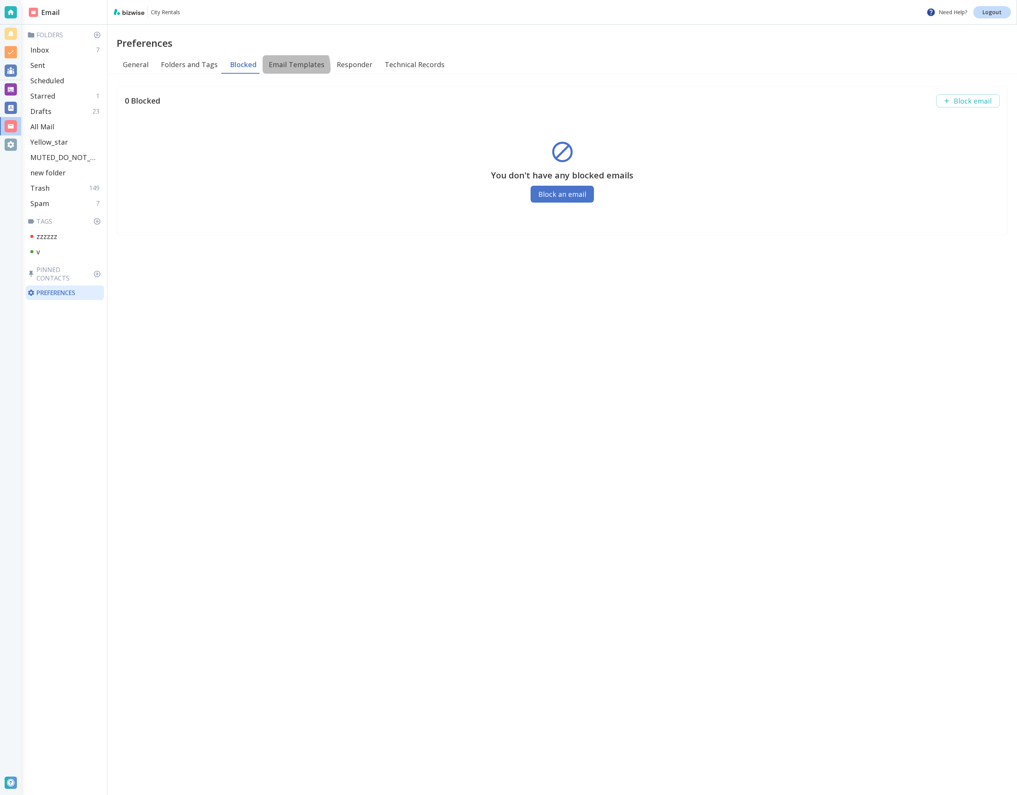
click at [281, 69] on button "Email Templates" at bounding box center [297, 64] width 68 height 18
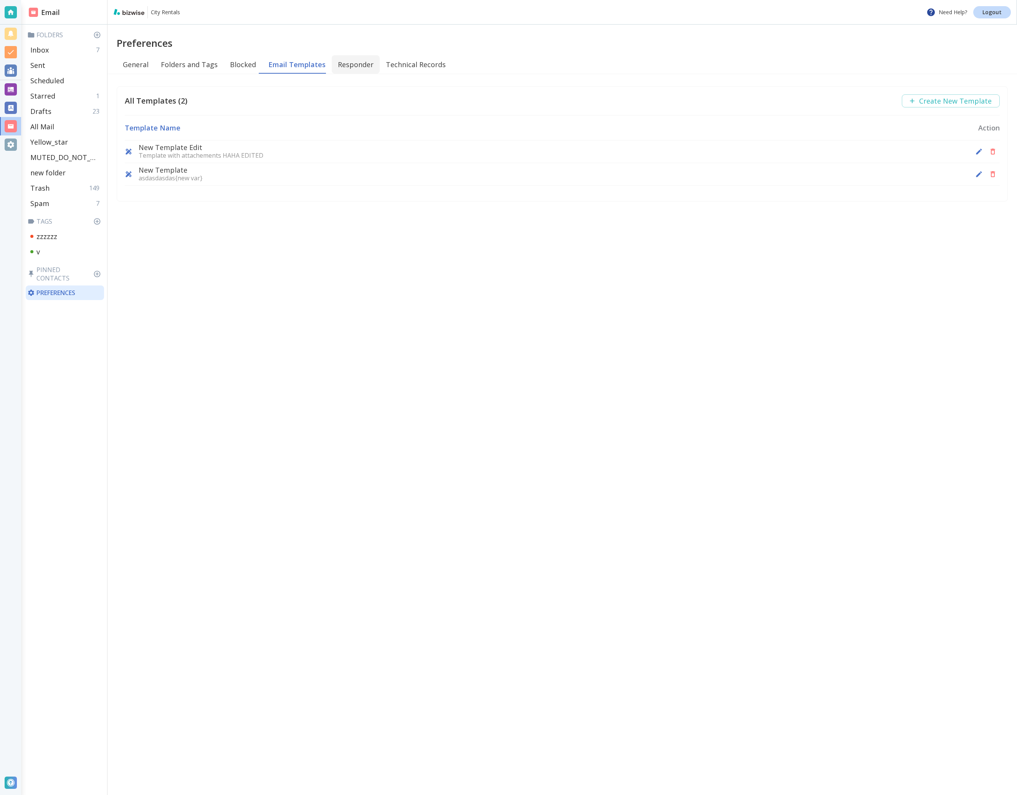
click at [332, 69] on button "Responder" at bounding box center [356, 64] width 48 height 18
click at [413, 68] on button "Technical Records" at bounding box center [414, 64] width 72 height 18
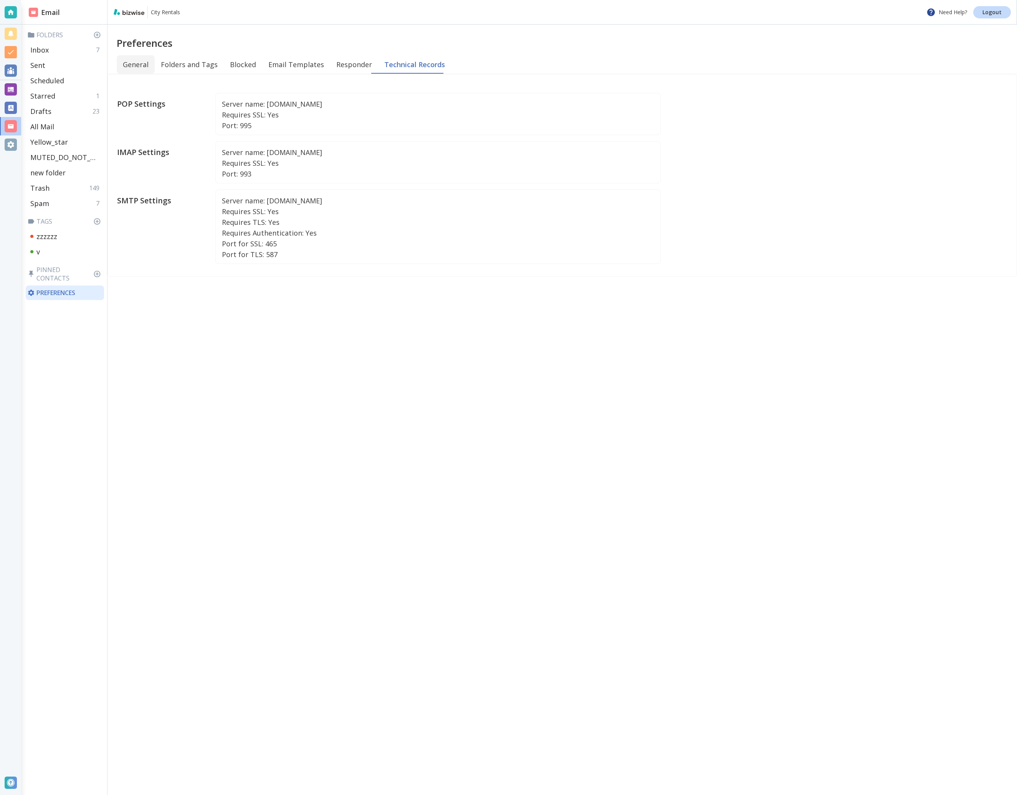
click at [149, 63] on button "General" at bounding box center [136, 64] width 38 height 18
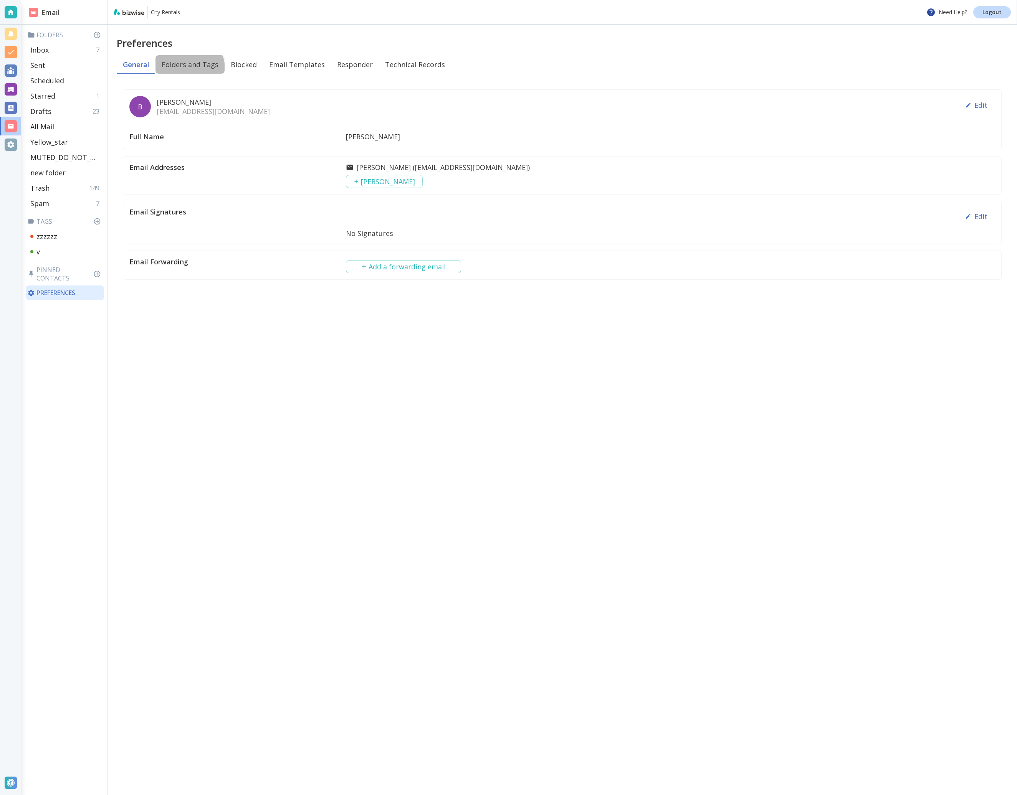
click at [187, 69] on button "Folders and Tags" at bounding box center [189, 64] width 69 height 18
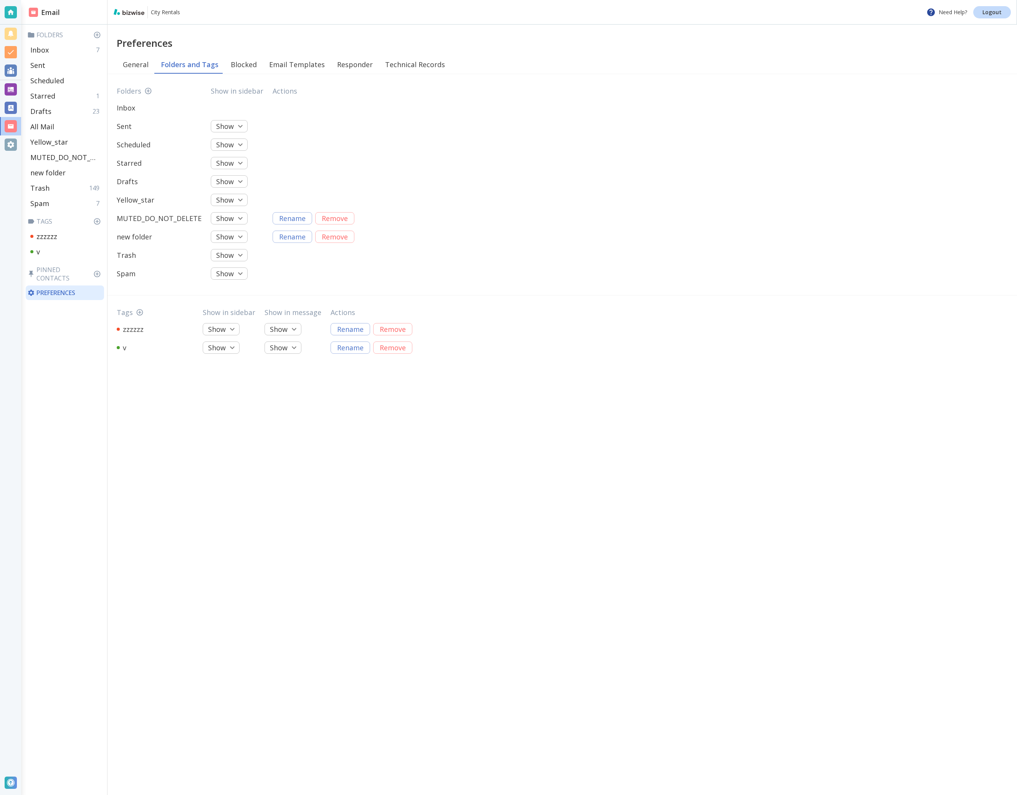
click at [222, 0] on body "City Rentals Need Help? Logout Email Folders Inbox 7 Sent Scheduled Starred 1 D…" at bounding box center [508, 0] width 1017 height 0
click at [293, 127] on div at bounding box center [508, 397] width 1017 height 795
click at [238, 0] on body "City Rentals Need Help? Logout Email Folders Inbox 7 Sent Scheduled Starred 1 D…" at bounding box center [508, 0] width 1017 height 0
click at [288, 139] on div at bounding box center [508, 397] width 1017 height 795
click at [244, 61] on button "Blocked" at bounding box center [244, 64] width 38 height 18
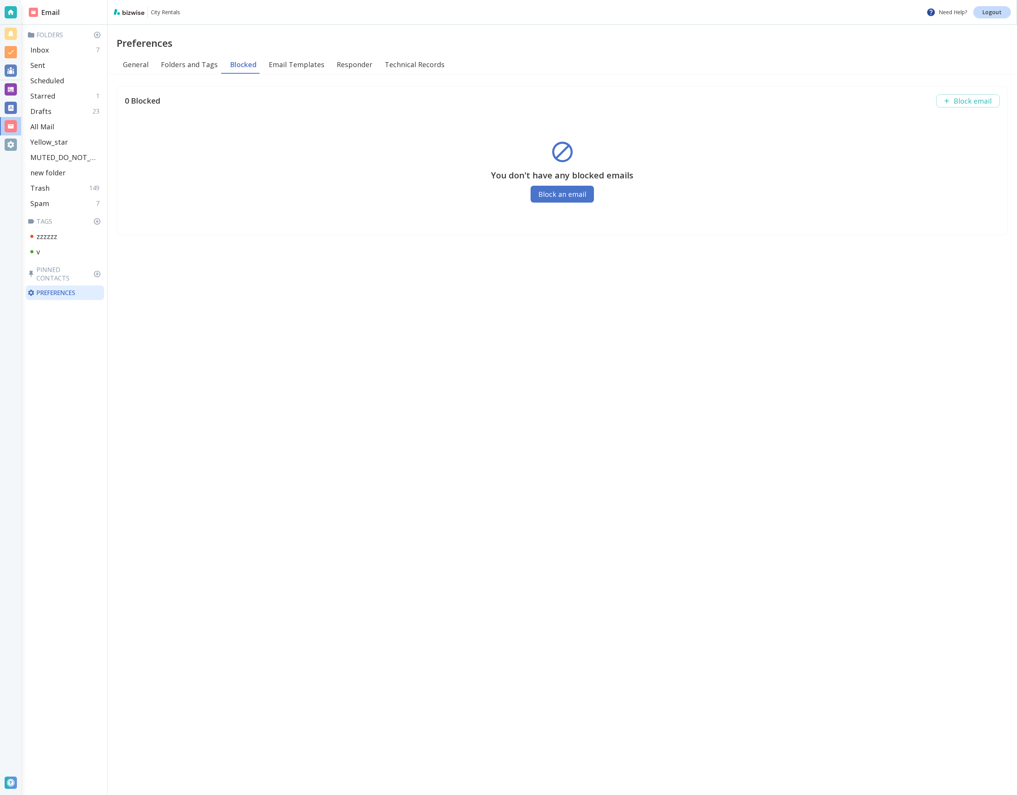
click at [501, 170] on h4 "You don't have any blocked emails" at bounding box center [562, 174] width 142 height 9
drag, startPoint x: 501, startPoint y: 170, endPoint x: 615, endPoint y: 175, distance: 114.5
click at [615, 175] on h4 "You don't have any blocked emails" at bounding box center [562, 174] width 142 height 9
copy h4 "You don't have any blocked emails"
click at [292, 67] on button "Email Templates" at bounding box center [297, 64] width 68 height 18
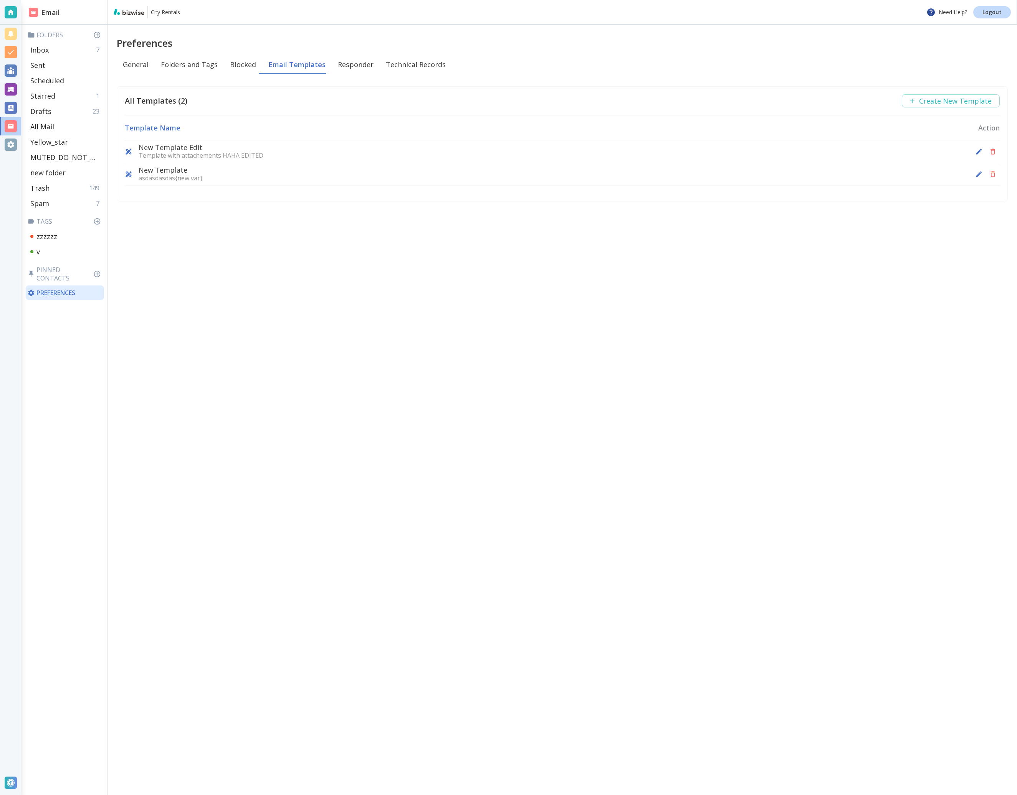
drag, startPoint x: 350, startPoint y: 69, endPoint x: 375, endPoint y: 76, distance: 25.7
click at [350, 69] on button "Responder" at bounding box center [356, 64] width 48 height 18
click at [347, 111] on input "On" at bounding box center [353, 116] width 16 height 16
radio input "true"
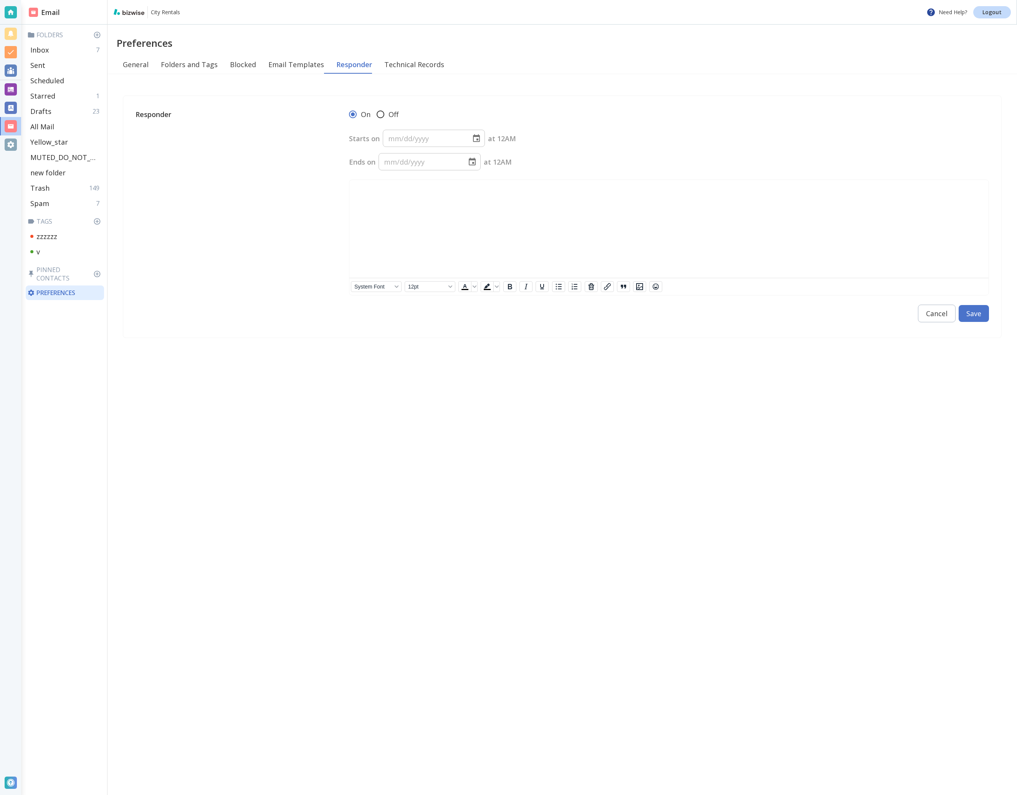
click at [385, 112] on input "Off" at bounding box center [380, 116] width 16 height 16
radio input "true"
click at [387, 64] on button "Technical Records" at bounding box center [414, 64] width 72 height 18
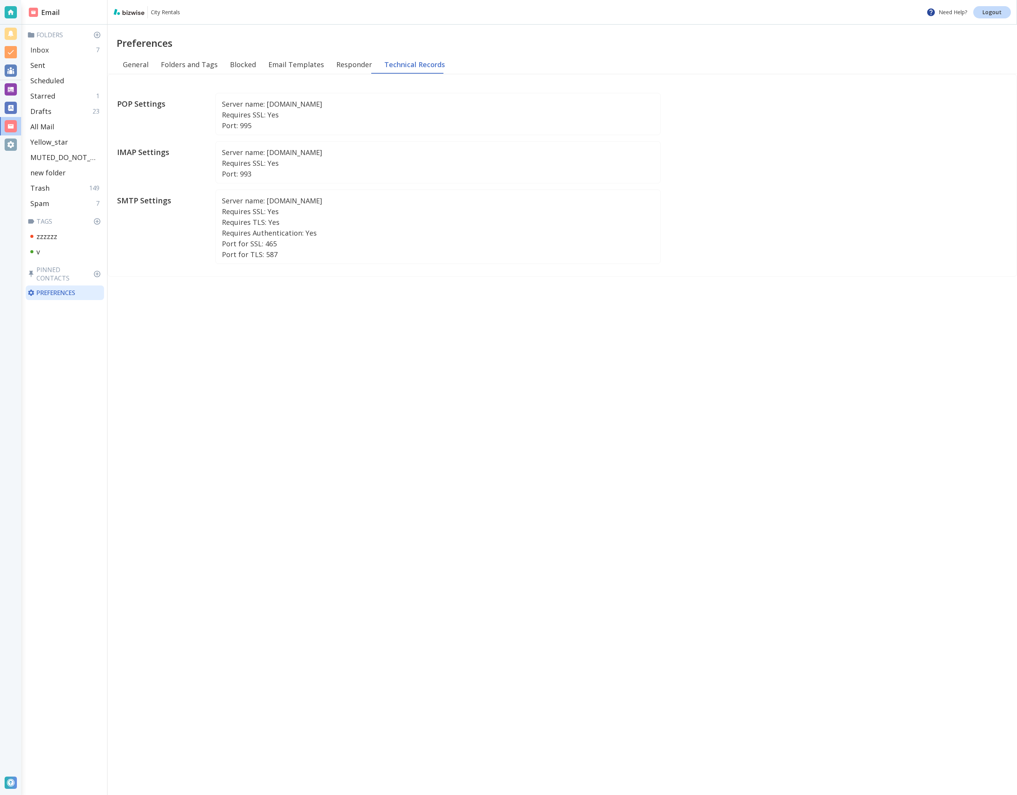
click at [61, 54] on div "Inbox 7" at bounding box center [65, 49] width 77 height 15
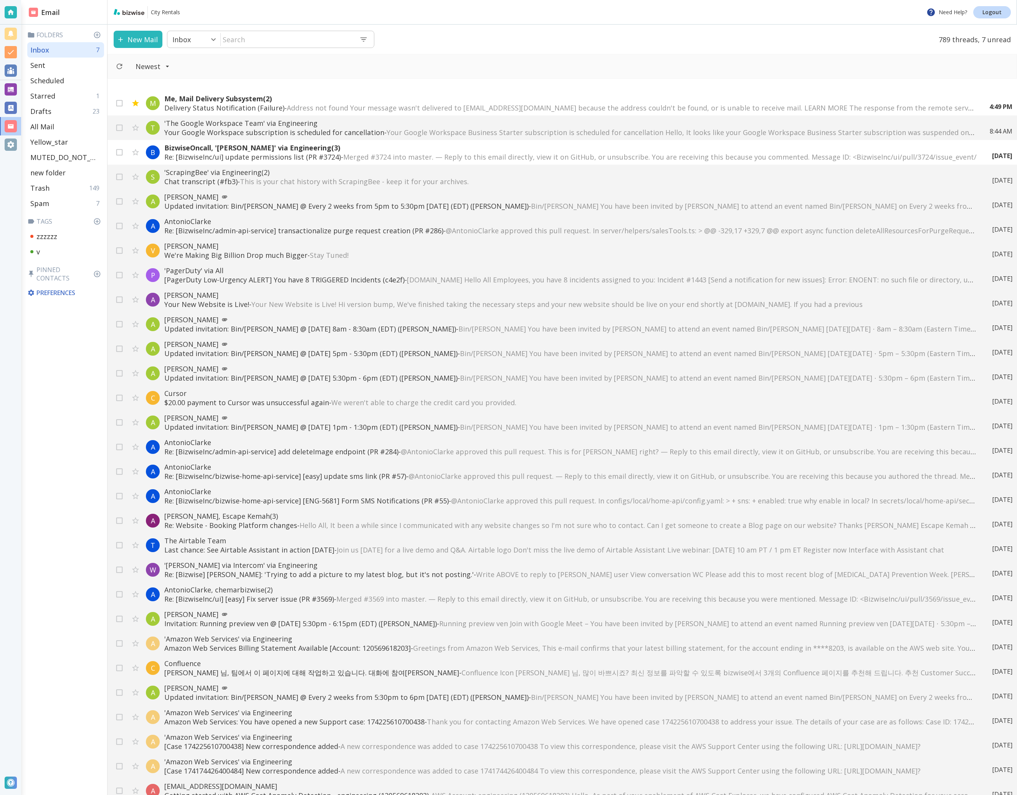
click at [146, 37] on button "New Mail" at bounding box center [138, 39] width 49 height 17
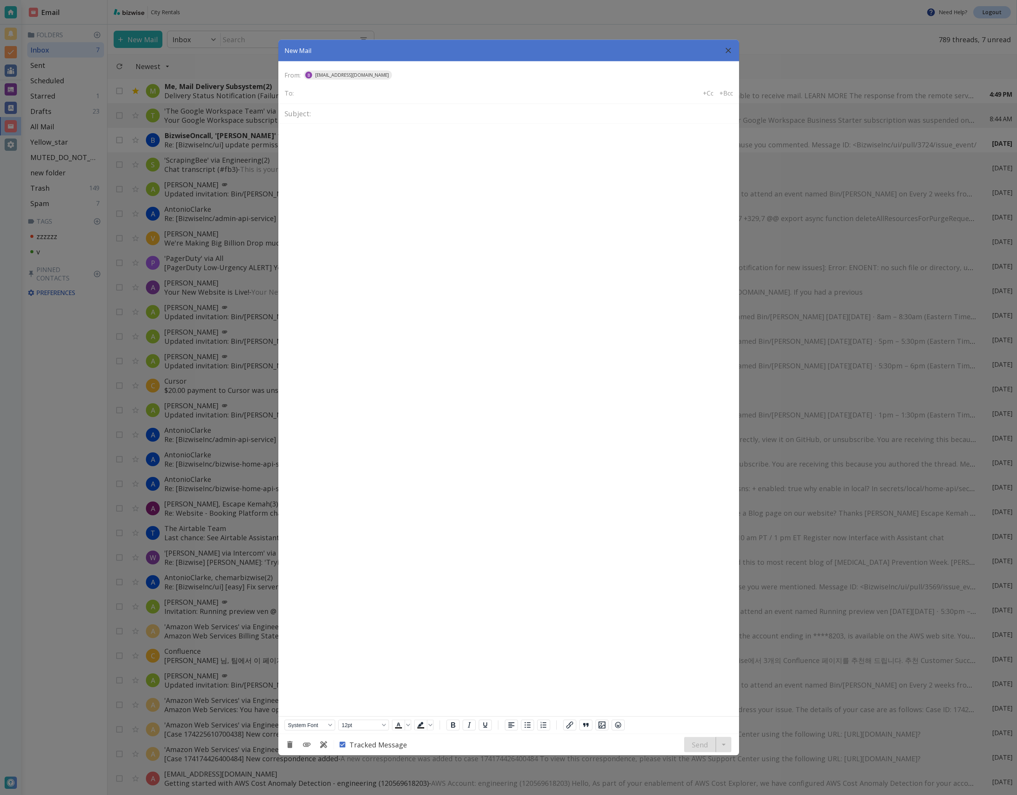
click at [726, 55] on button "button" at bounding box center [728, 50] width 15 height 15
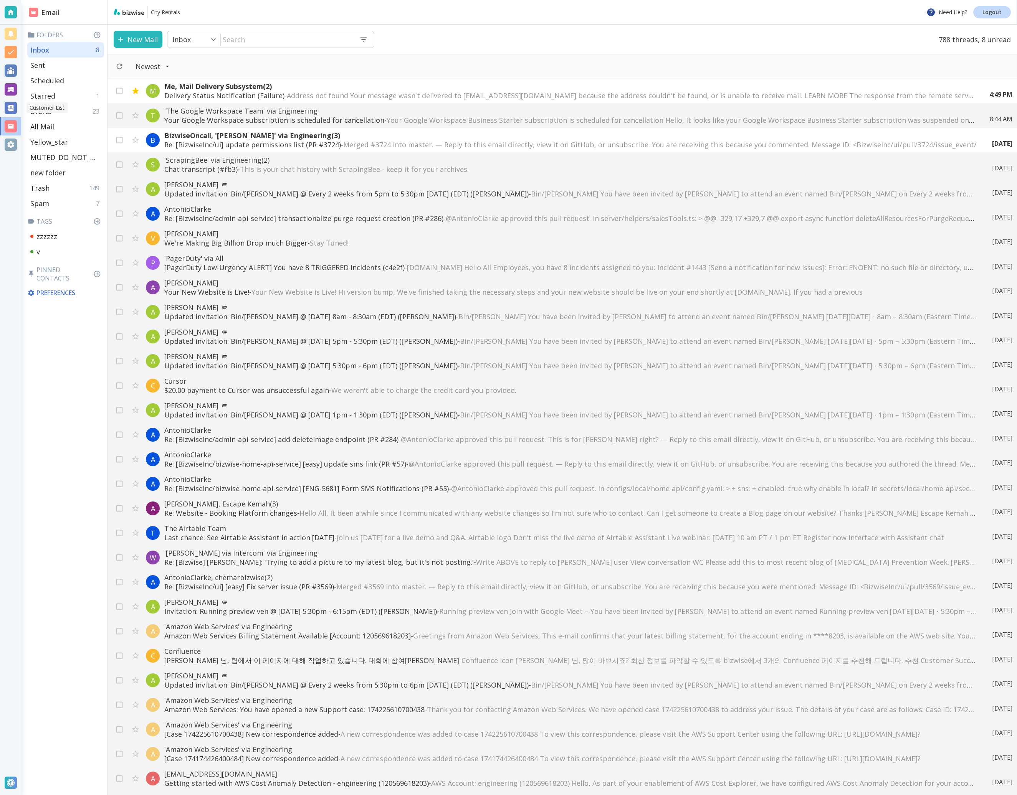
click at [10, 102] on div at bounding box center [11, 108] width 12 height 12
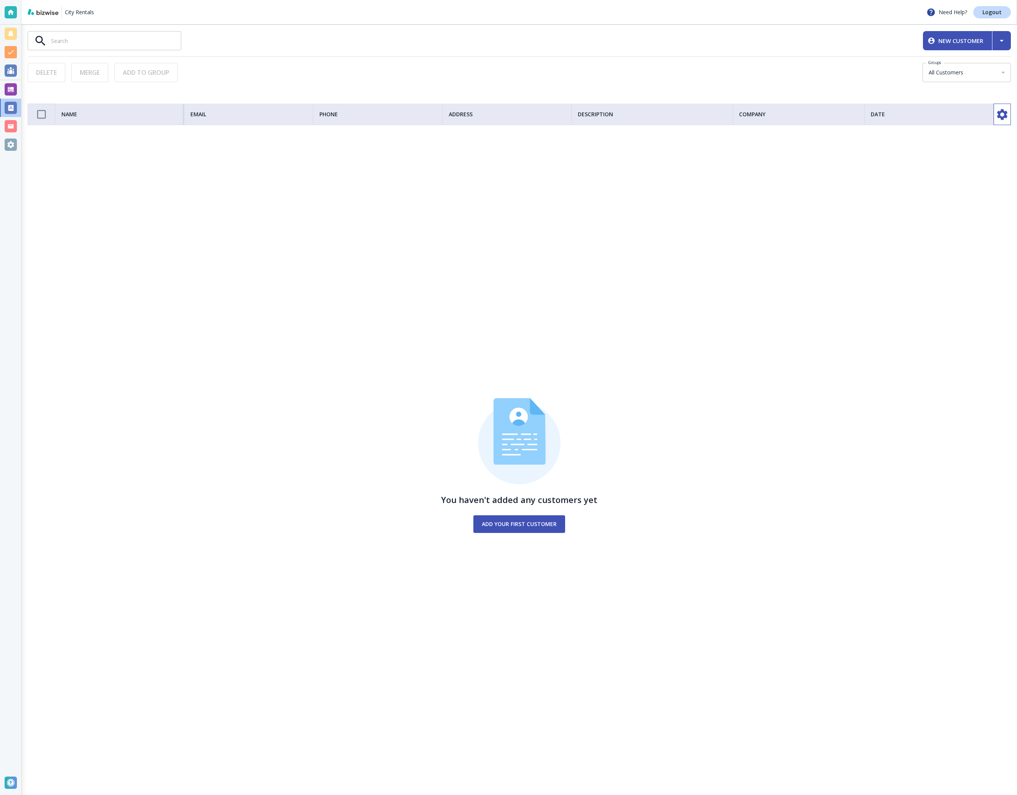
click at [761, 364] on div "You haven't added any customers yet Add your first customer" at bounding box center [519, 465] width 983 height 659
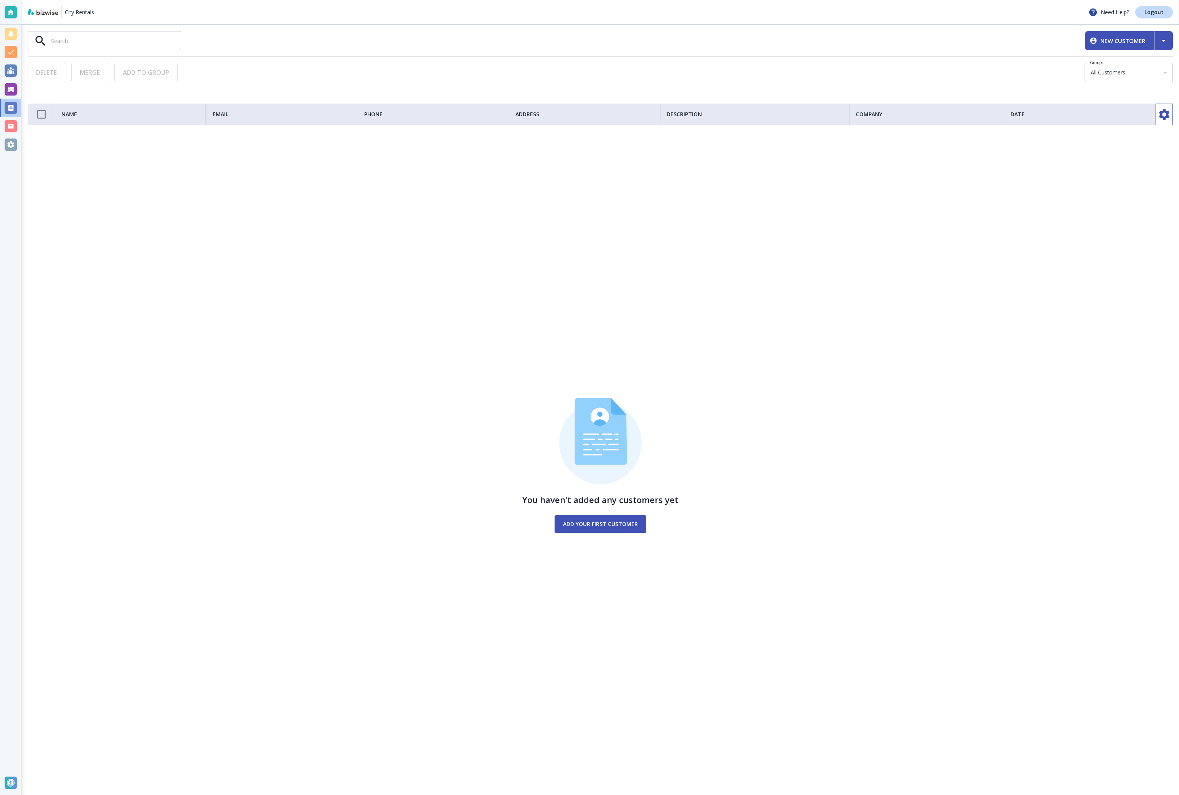
click at [951, 288] on div "You haven't added any customers yet Add your first customer" at bounding box center [600, 465] width 1145 height 659
click at [1016, 155] on div "You haven't added any customers yet Add your first customer" at bounding box center [600, 465] width 1145 height 659
click at [927, 335] on div "You haven't added any customers yet Add your first customer" at bounding box center [600, 465] width 1145 height 659
